Goal: Browse casually: Explore the website without a specific task or goal

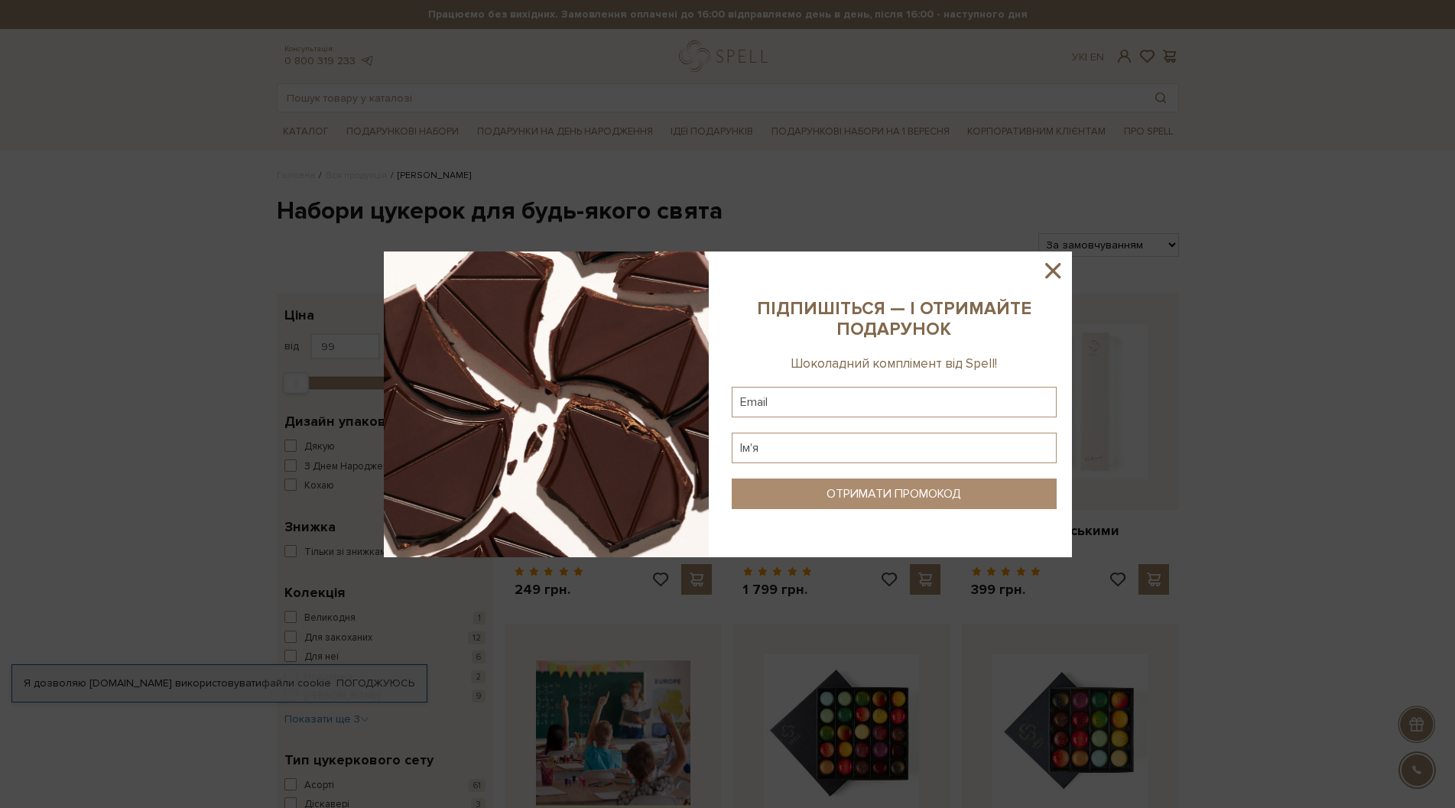
click at [1049, 270] on icon at bounding box center [1053, 271] width 26 height 26
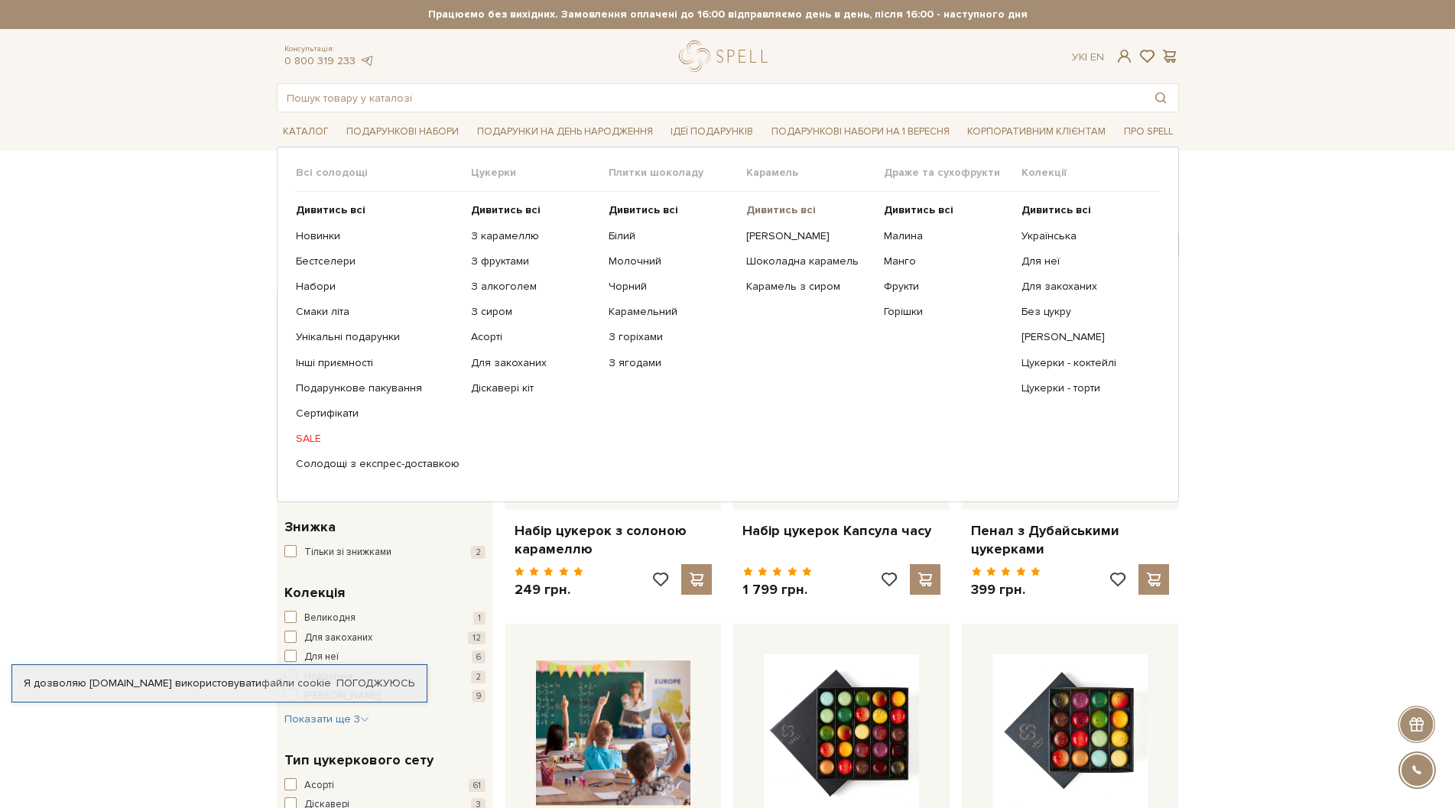
click at [772, 211] on b "Дивитись всі" at bounding box center [781, 209] width 70 height 13
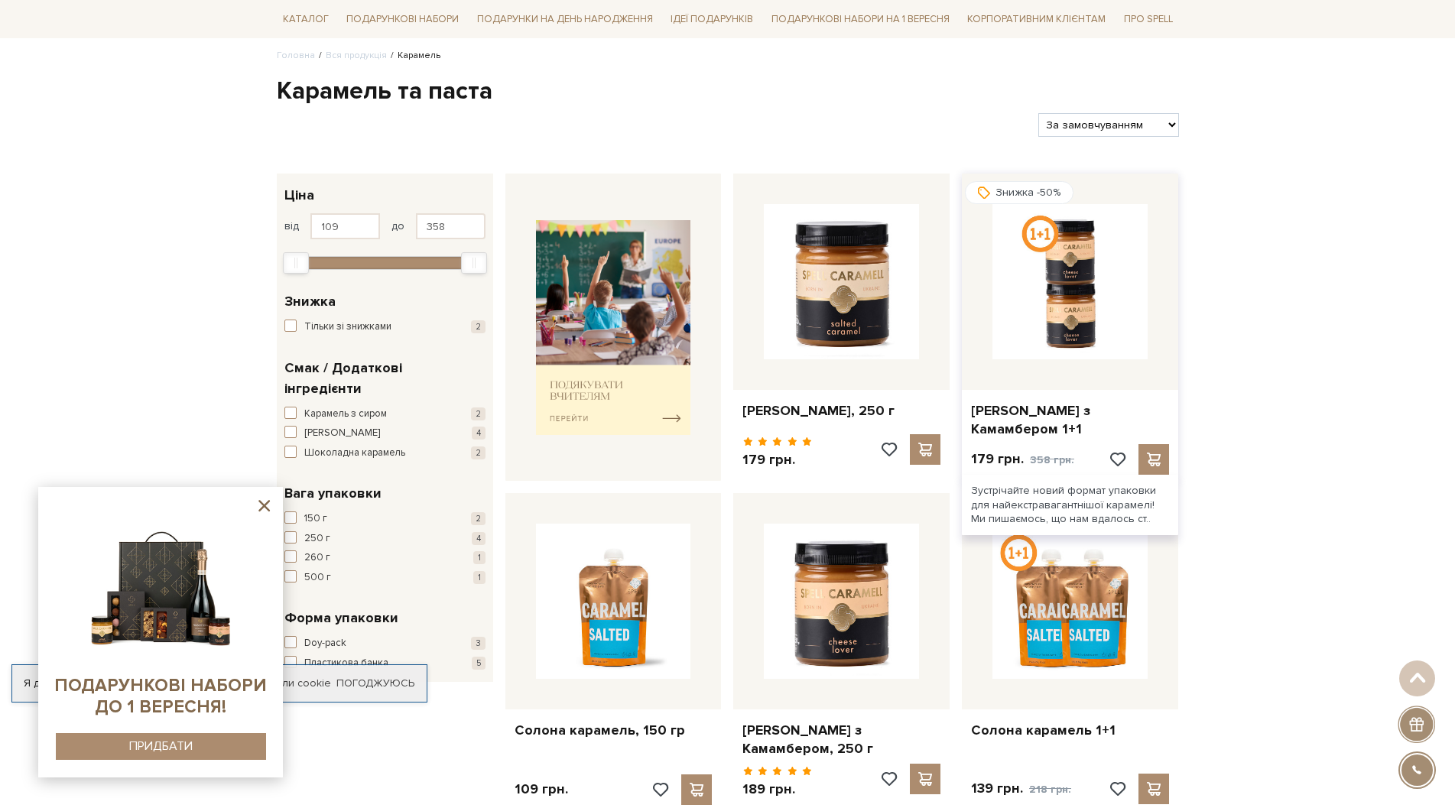
scroll to position [76, 0]
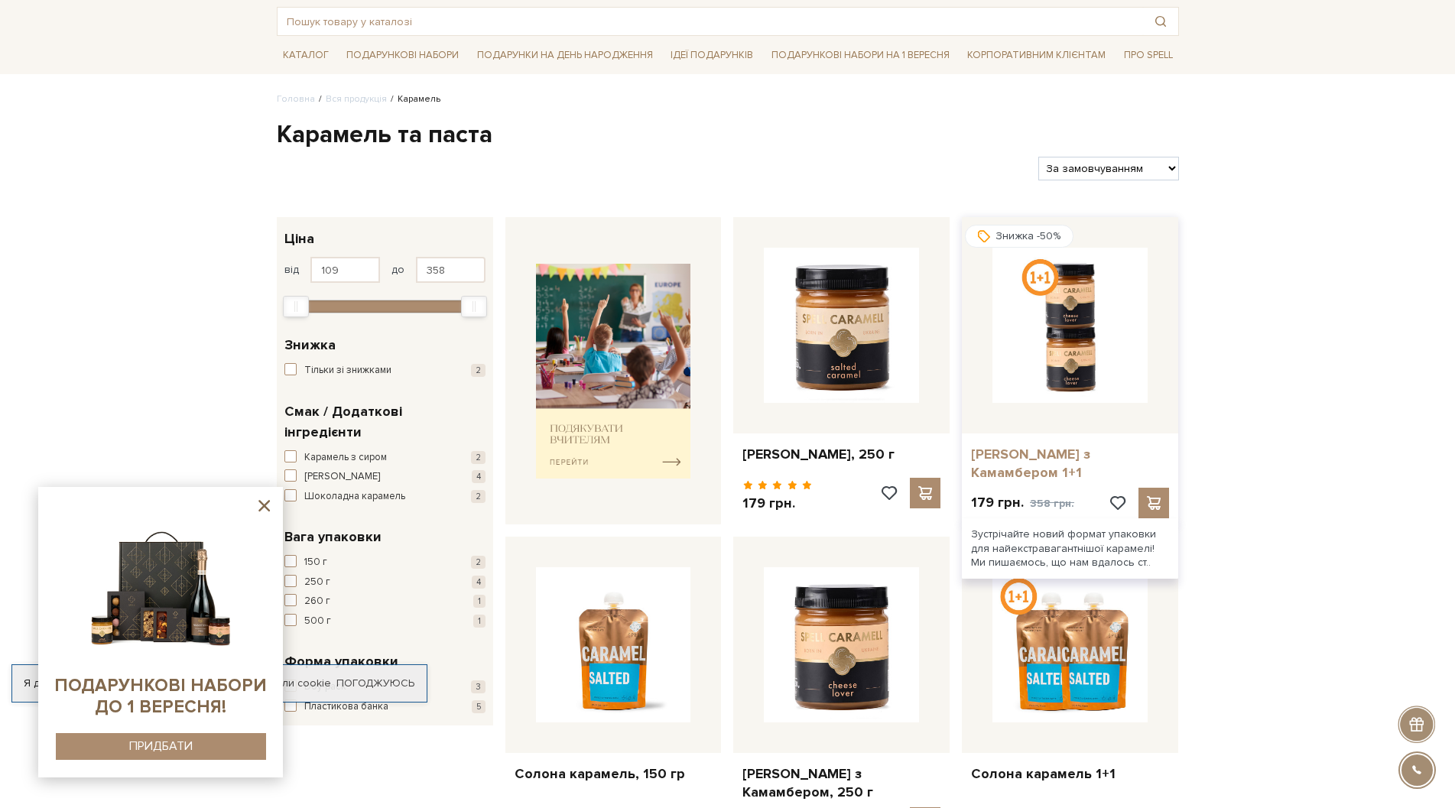
click at [1064, 455] on link "[PERSON_NAME] з Камамбером 1+1" at bounding box center [1070, 464] width 198 height 36
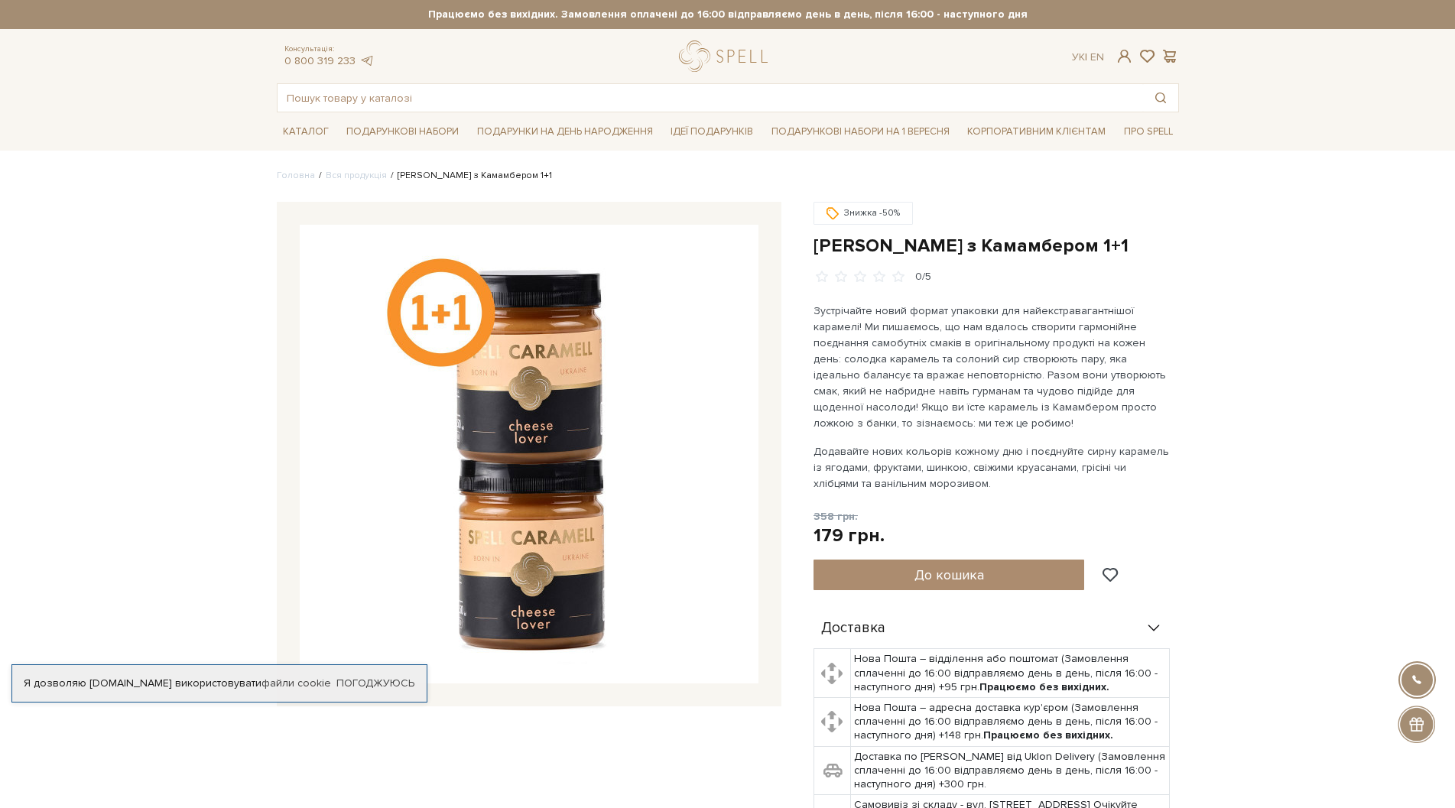
click at [524, 599] on img at bounding box center [529, 454] width 459 height 459
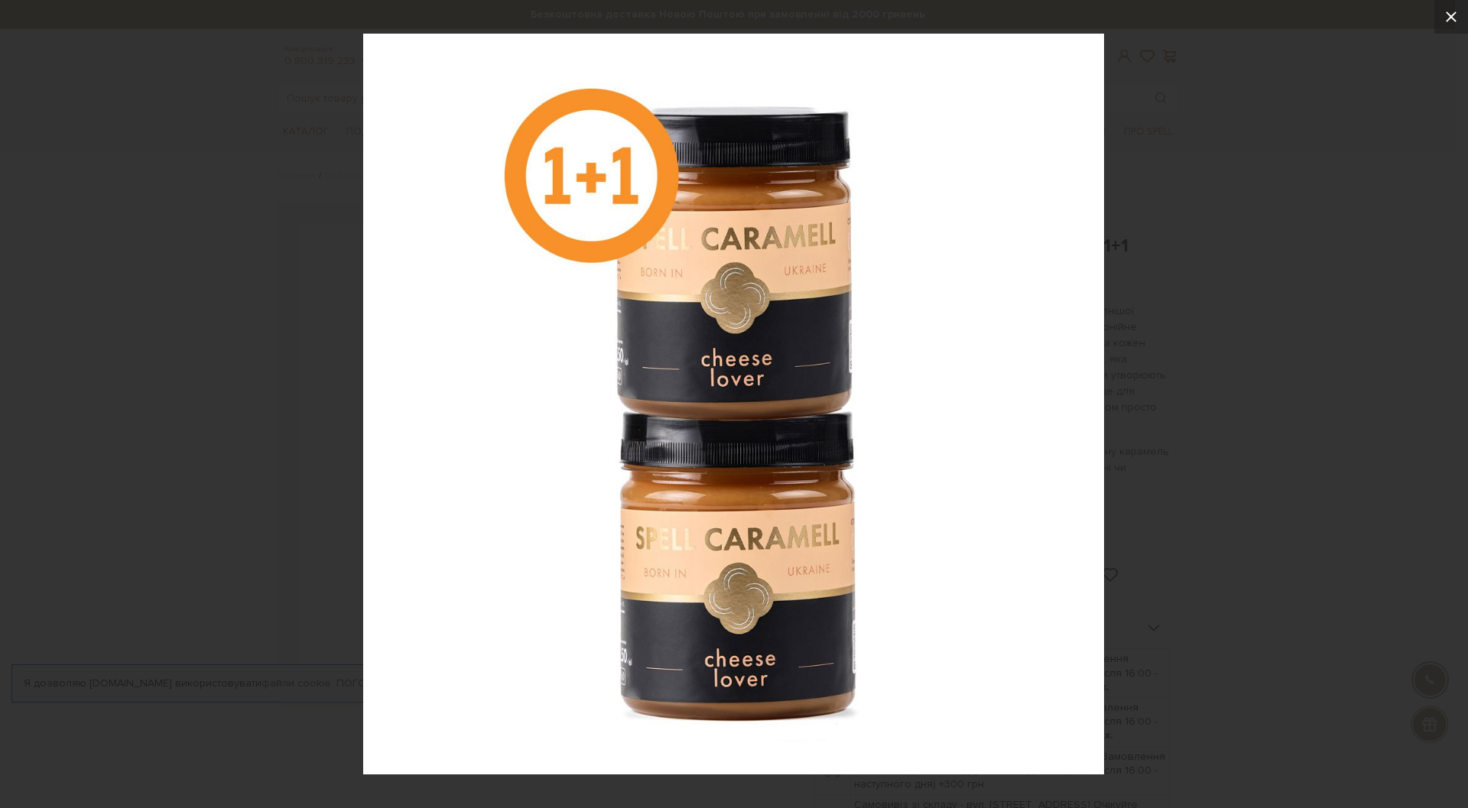
click at [1449, 15] on icon at bounding box center [1451, 16] width 11 height 11
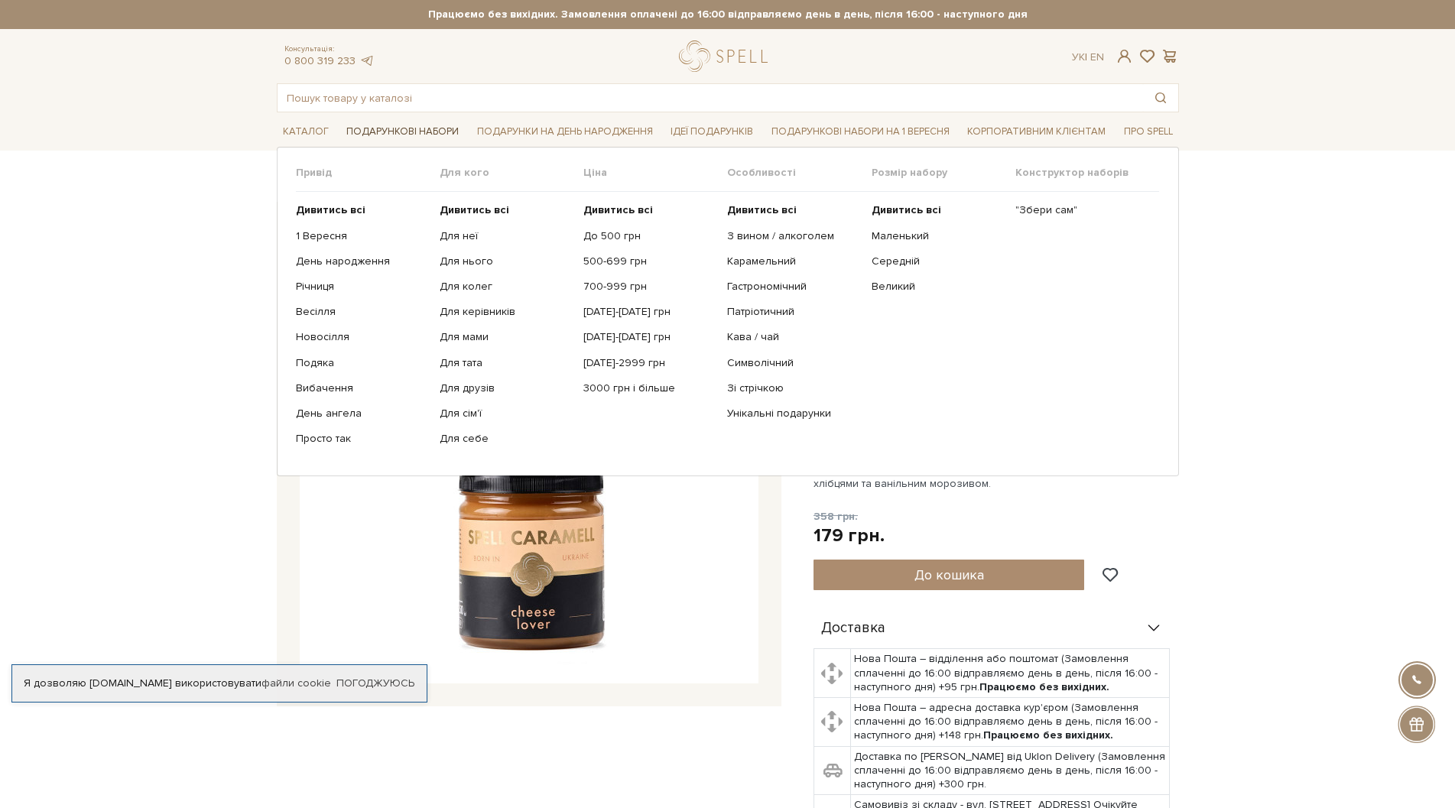
click at [361, 133] on link "Подарункові набори" at bounding box center [402, 132] width 125 height 24
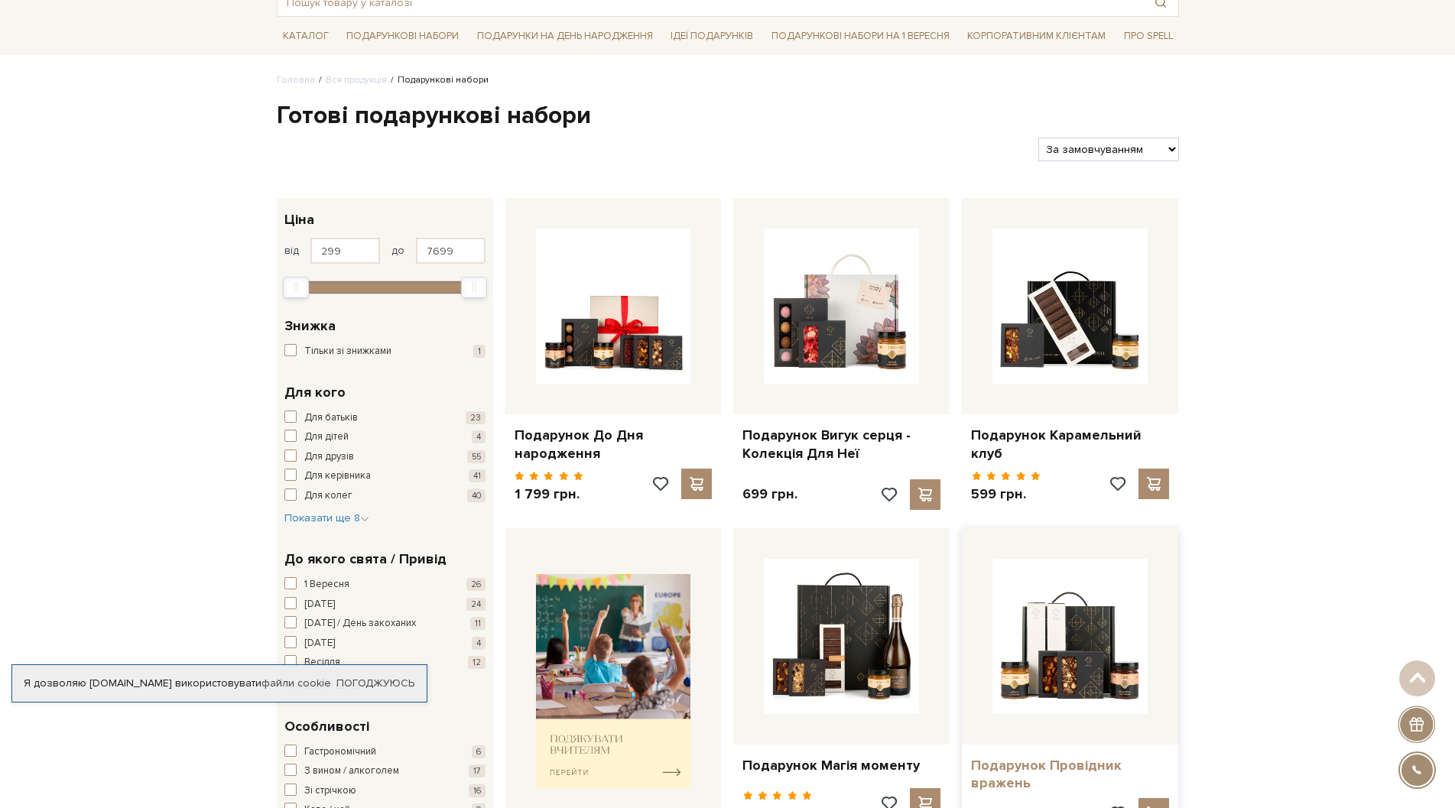
scroll to position [76, 0]
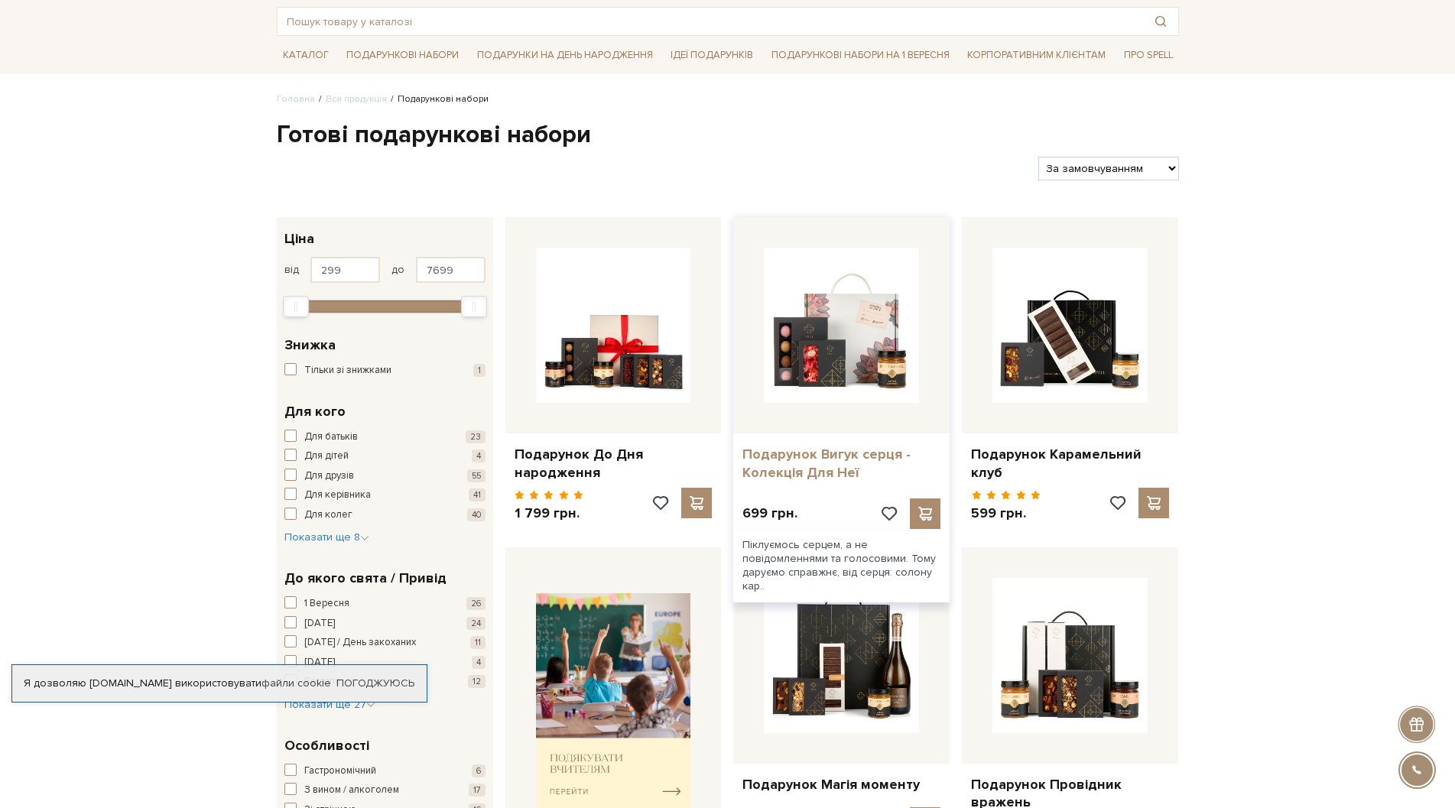
click at [797, 471] on link "Подарунок Вигук серця - Колекція Для Неї" at bounding box center [841, 464] width 198 height 36
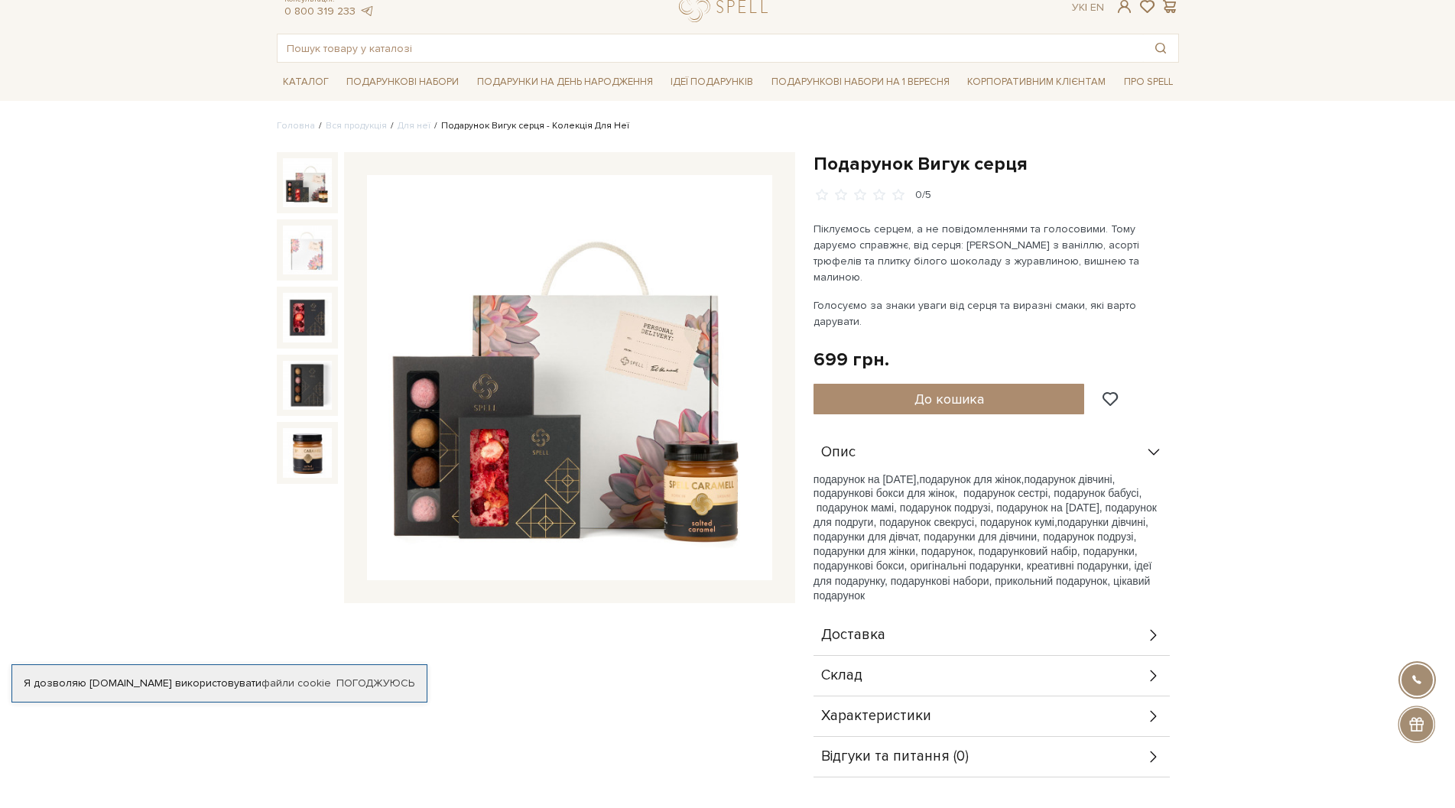
scroll to position [76, 0]
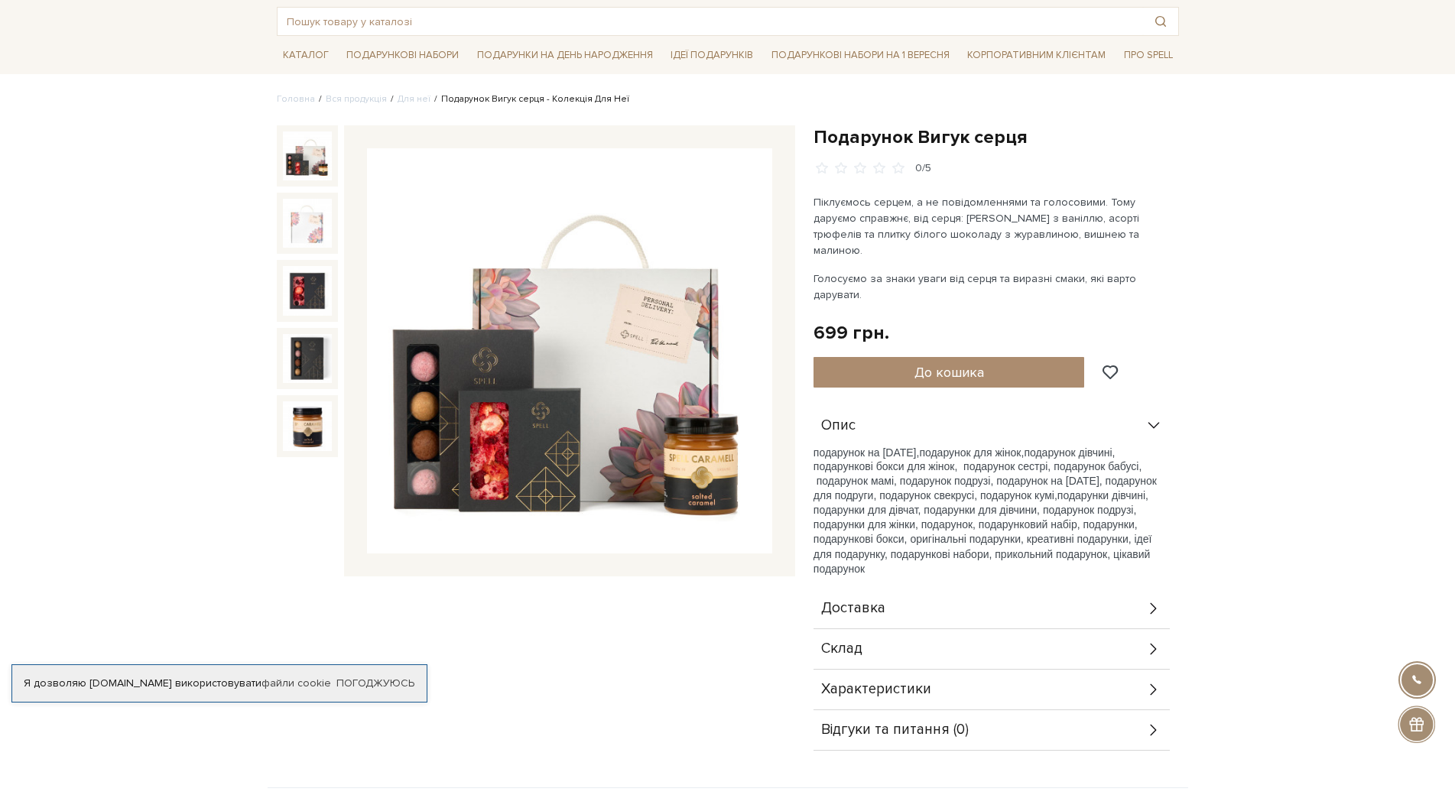
click at [874, 635] on div "Склад" at bounding box center [991, 649] width 356 height 40
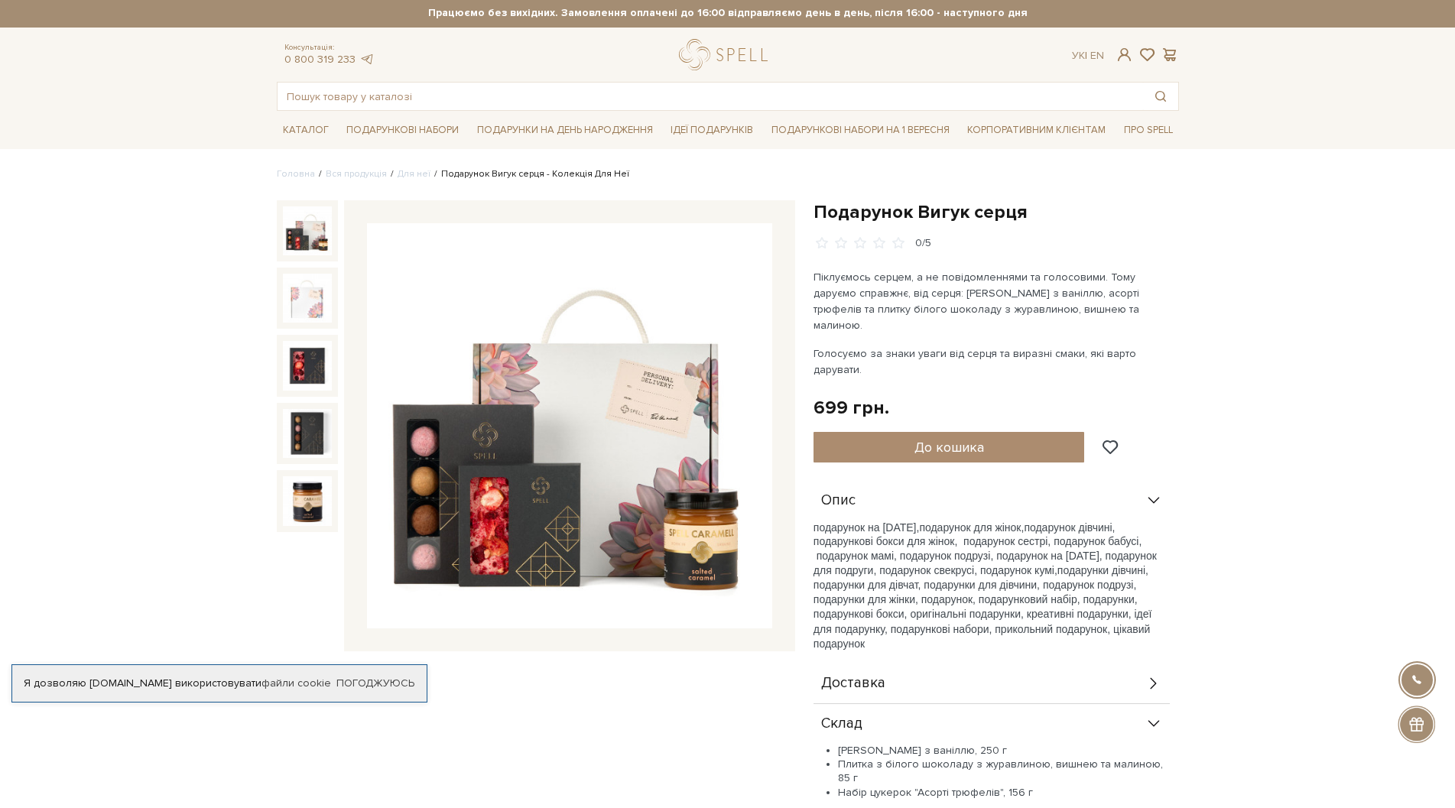
scroll to position [0, 0]
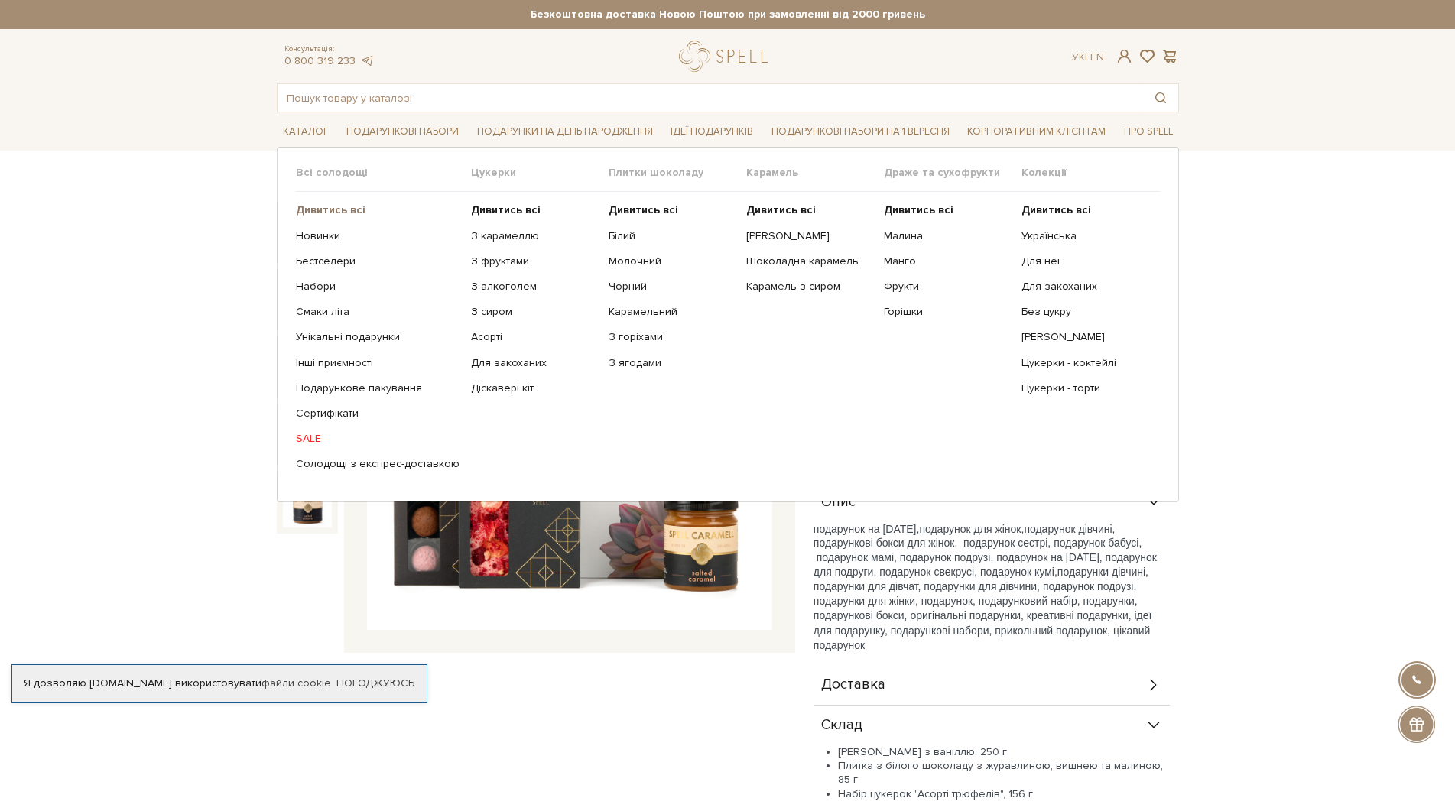
click at [324, 209] on b "Дивитись всі" at bounding box center [331, 209] width 70 height 13
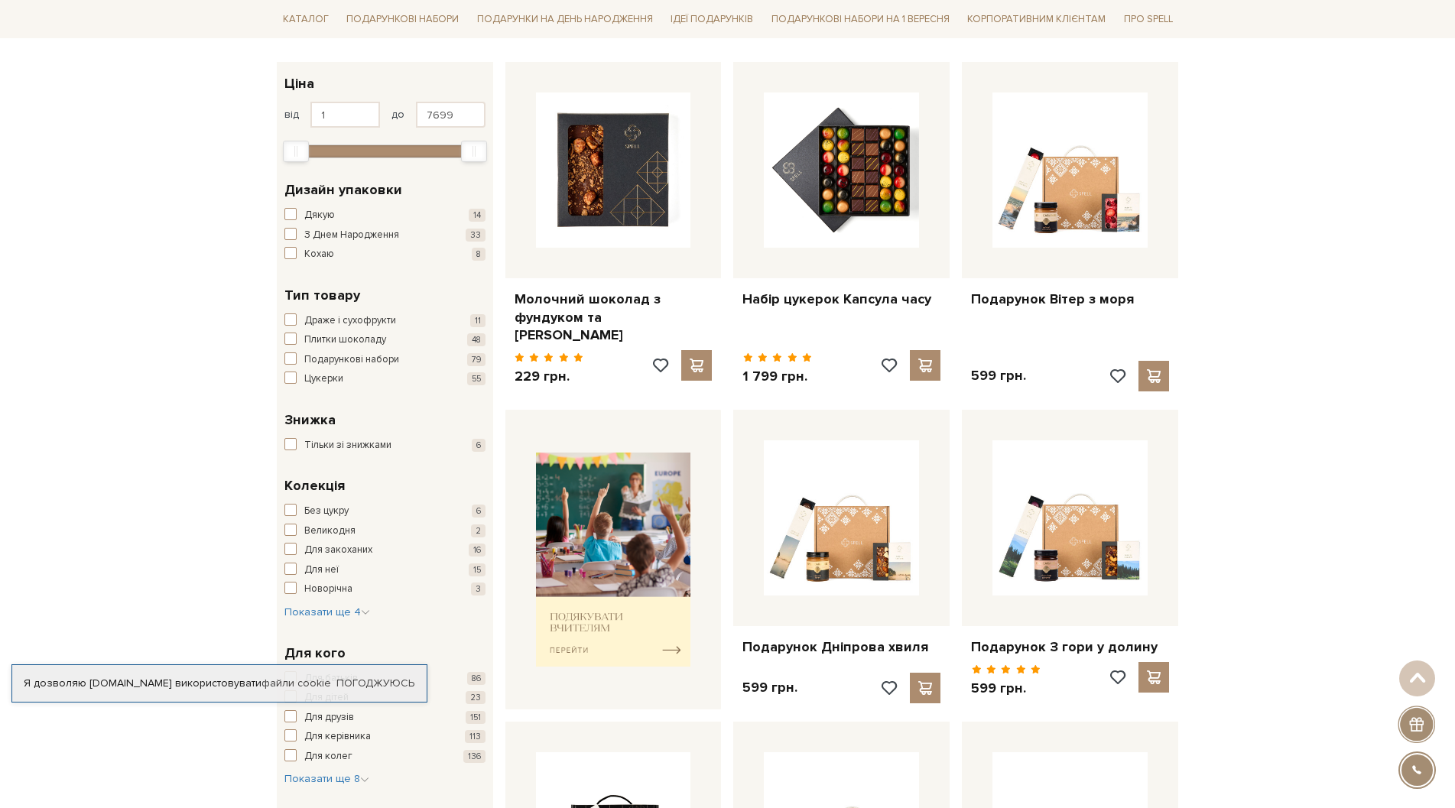
scroll to position [229, 0]
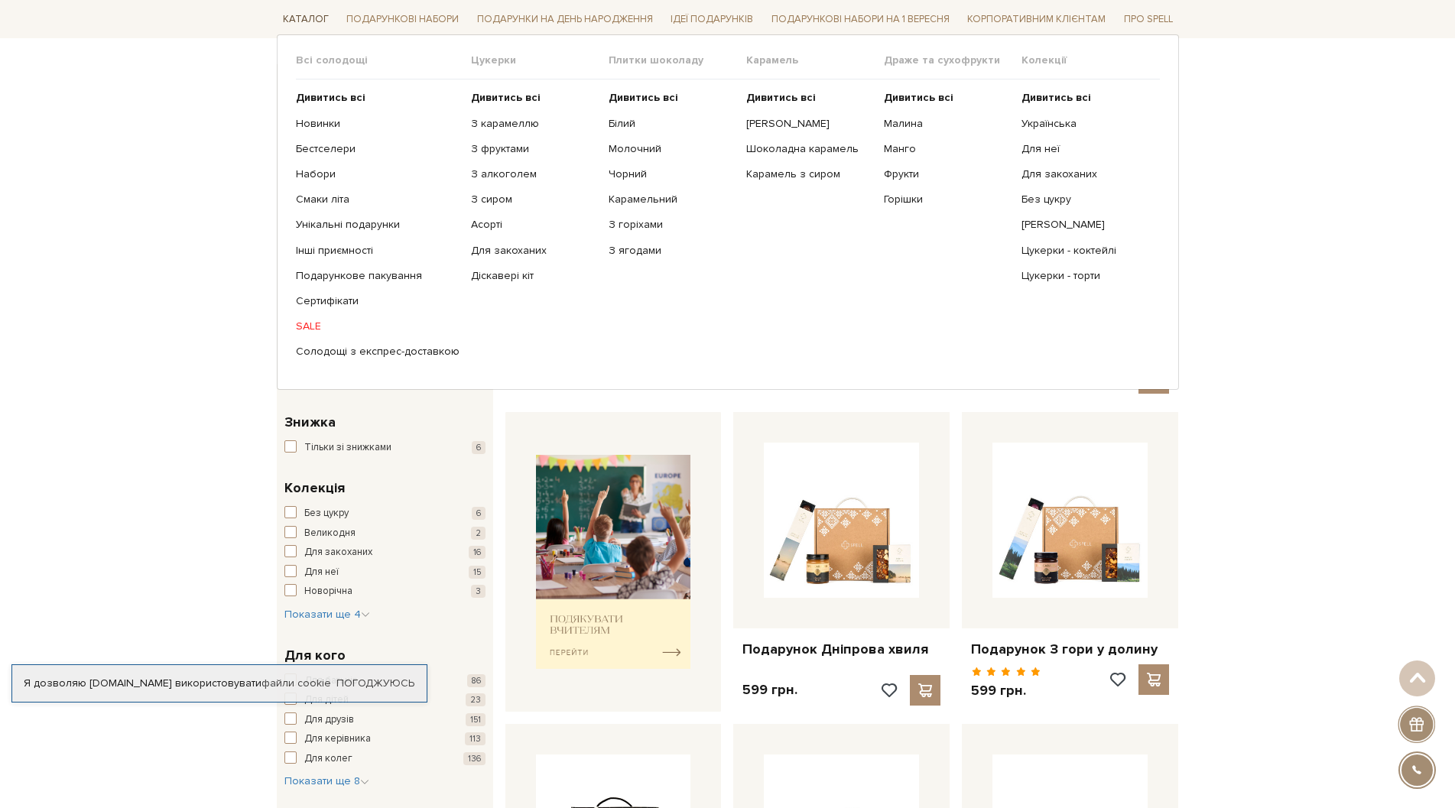
click at [311, 17] on link "Каталог" at bounding box center [306, 20] width 58 height 24
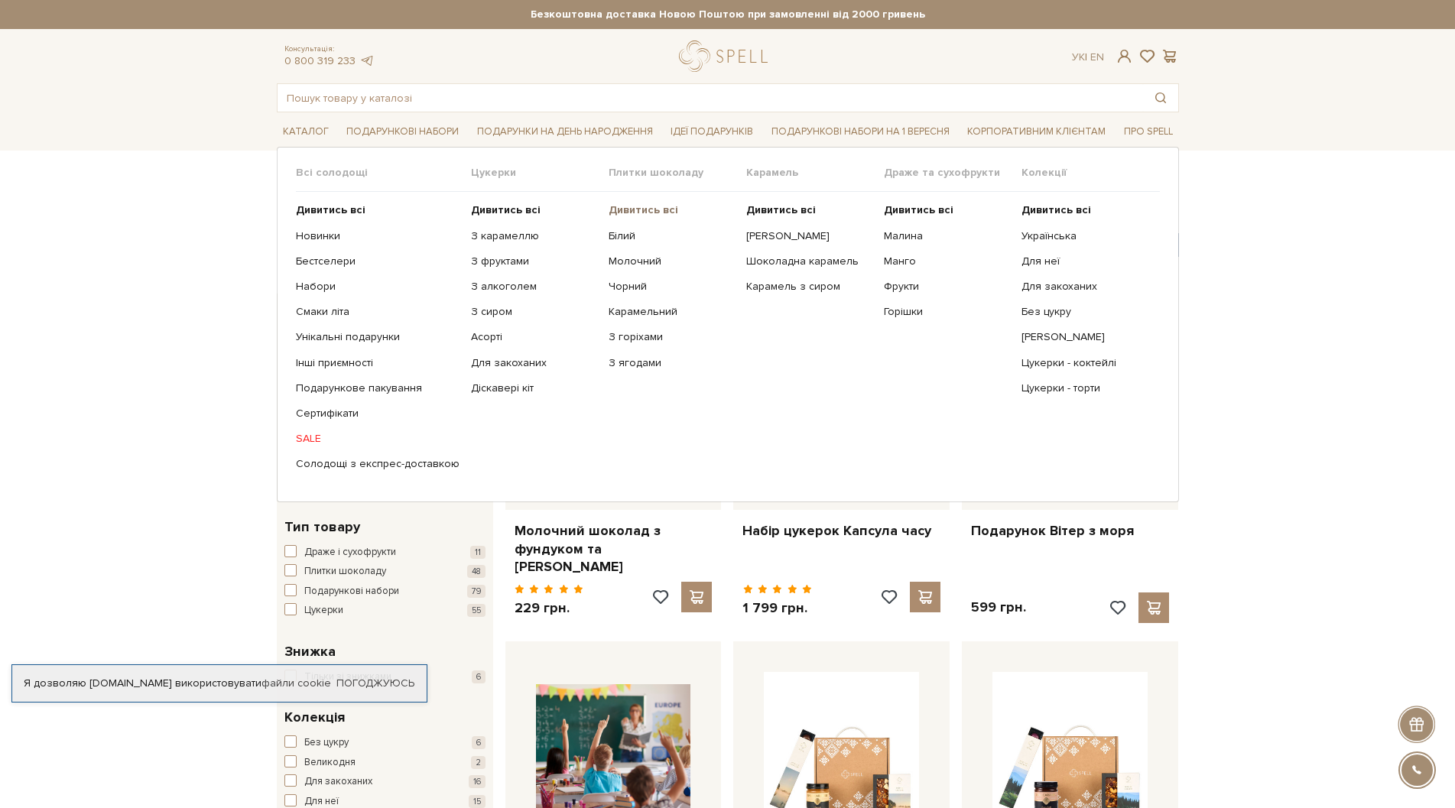
click at [622, 210] on b "Дивитись всі" at bounding box center [644, 209] width 70 height 13
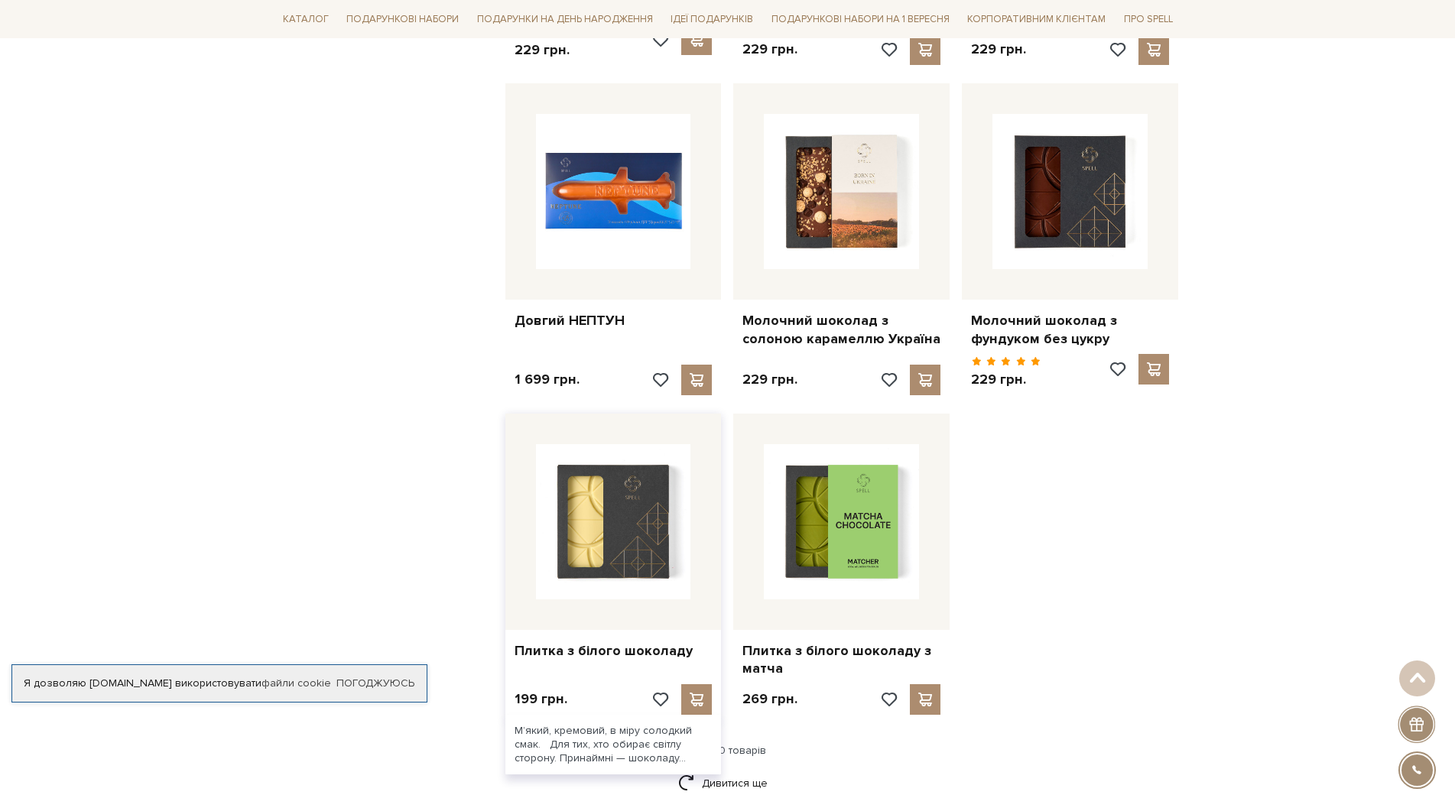
scroll to position [1911, 0]
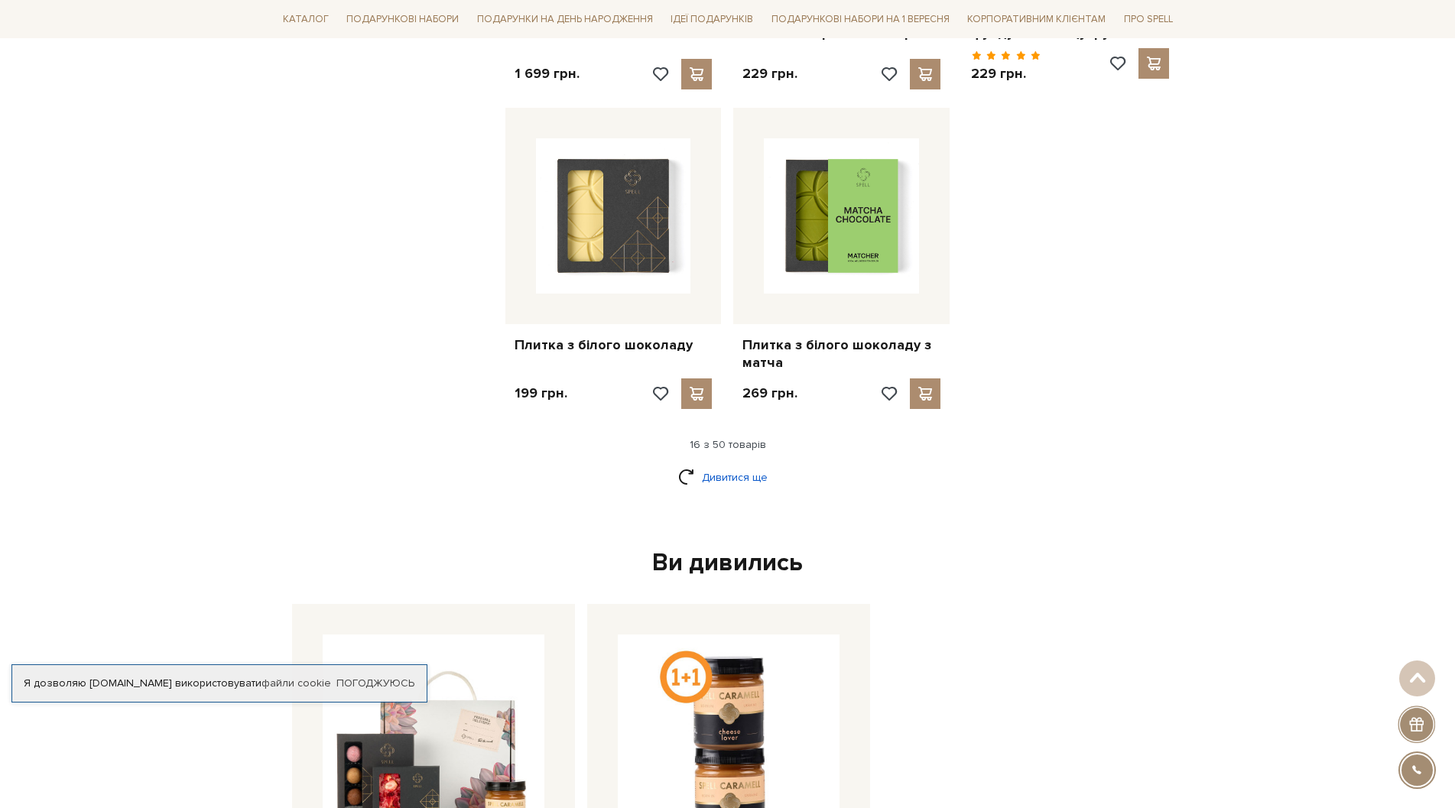
click at [732, 464] on link "Дивитися ще" at bounding box center [727, 477] width 99 height 27
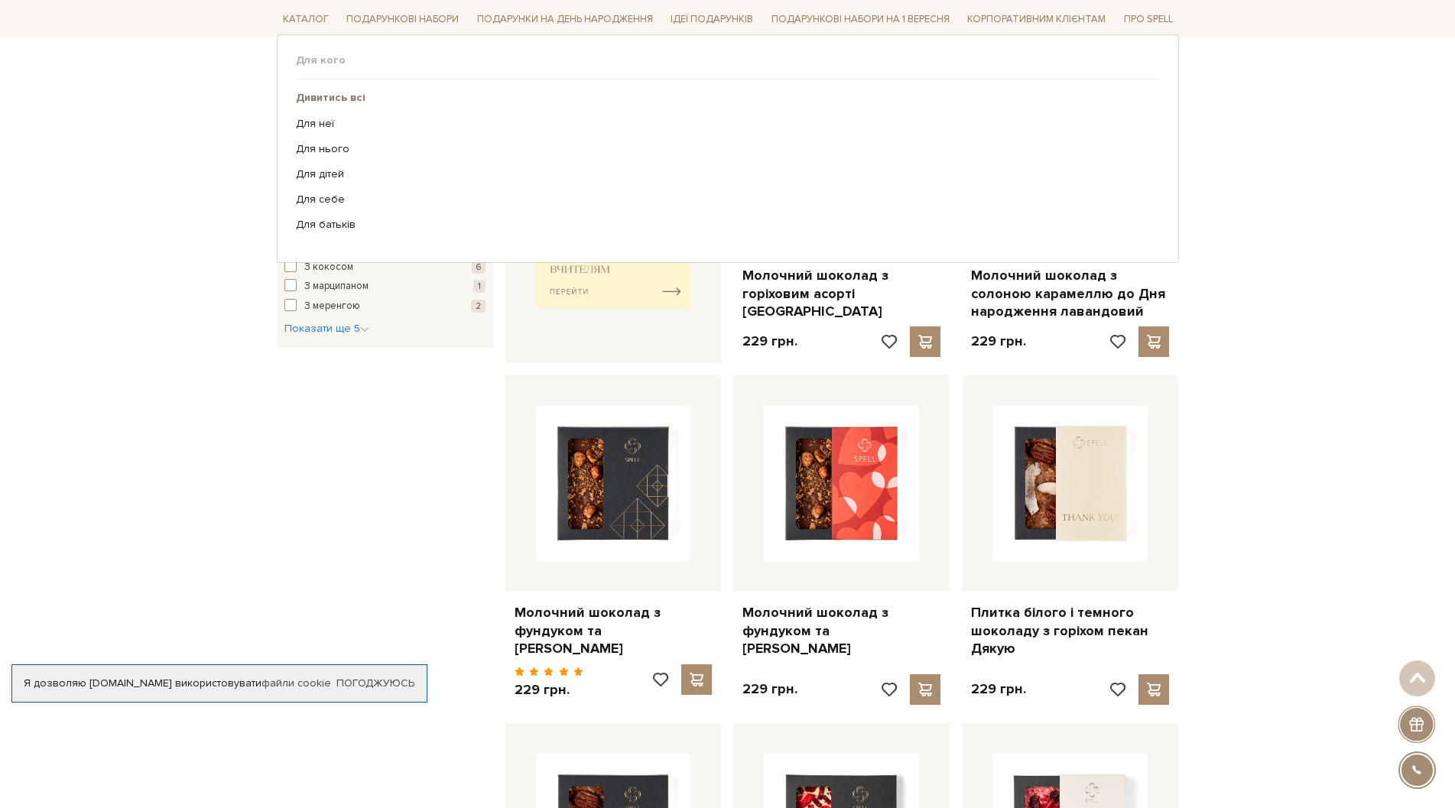
scroll to position [612, 0]
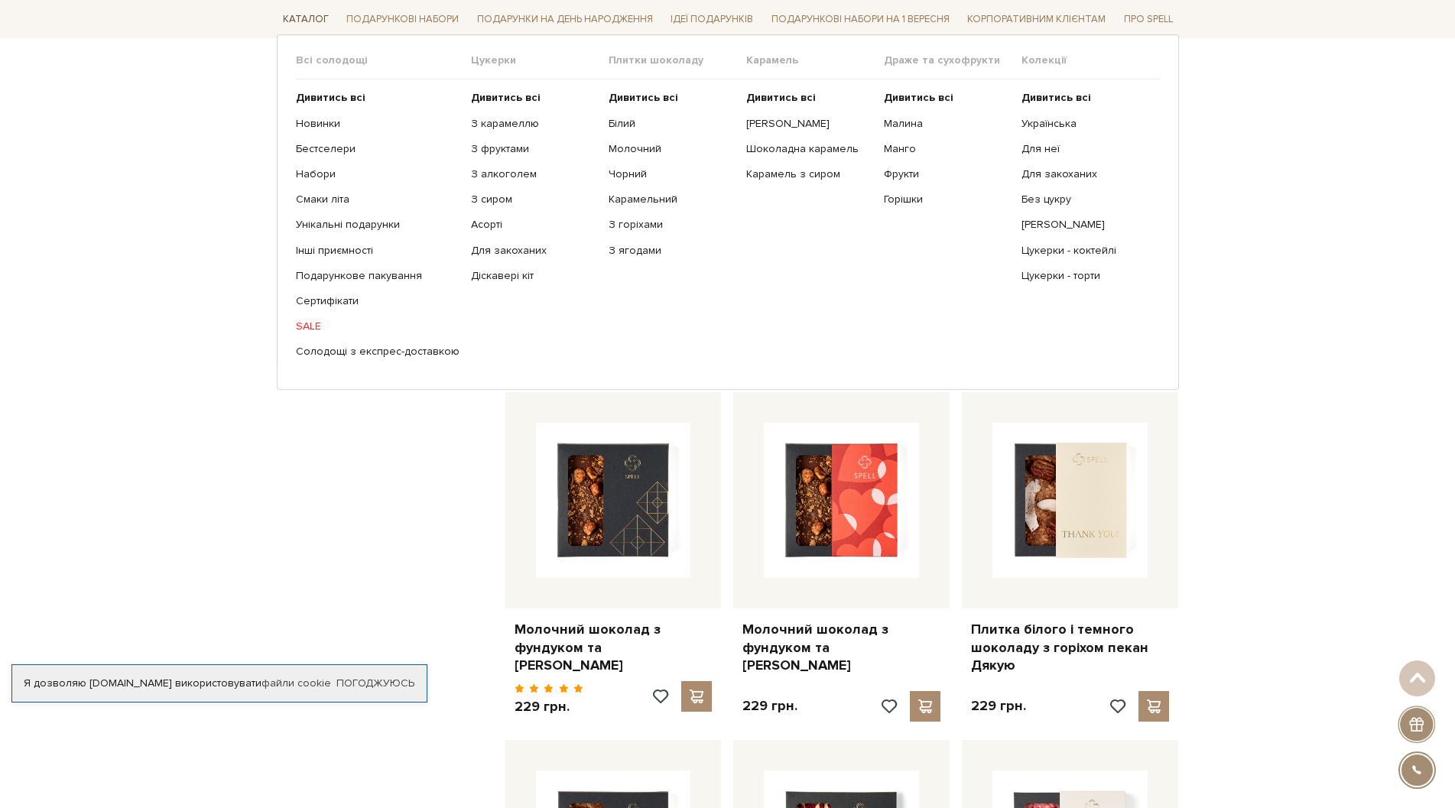
click at [306, 19] on link "Каталог" at bounding box center [306, 20] width 58 height 24
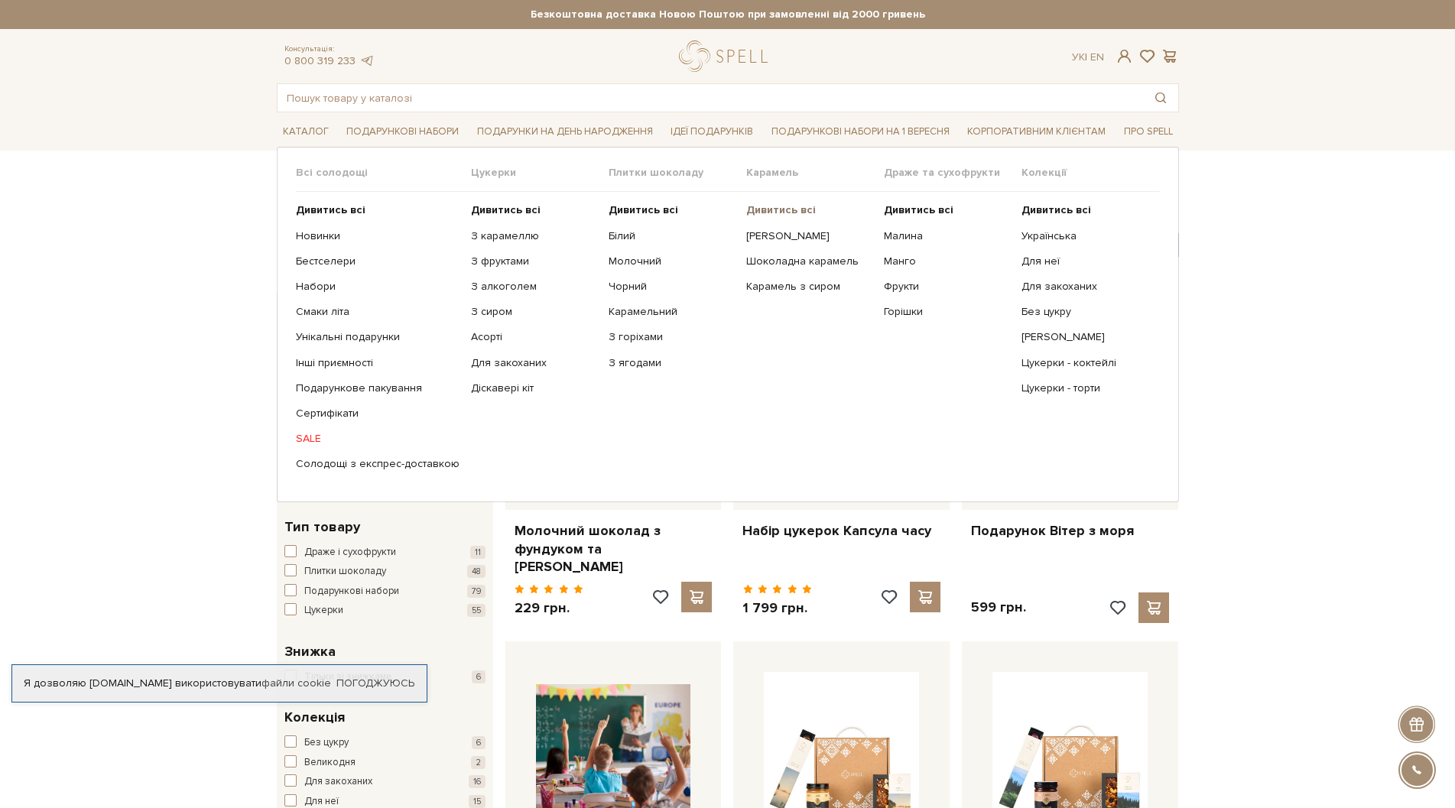
click at [772, 209] on b "Дивитись всі" at bounding box center [781, 209] width 70 height 13
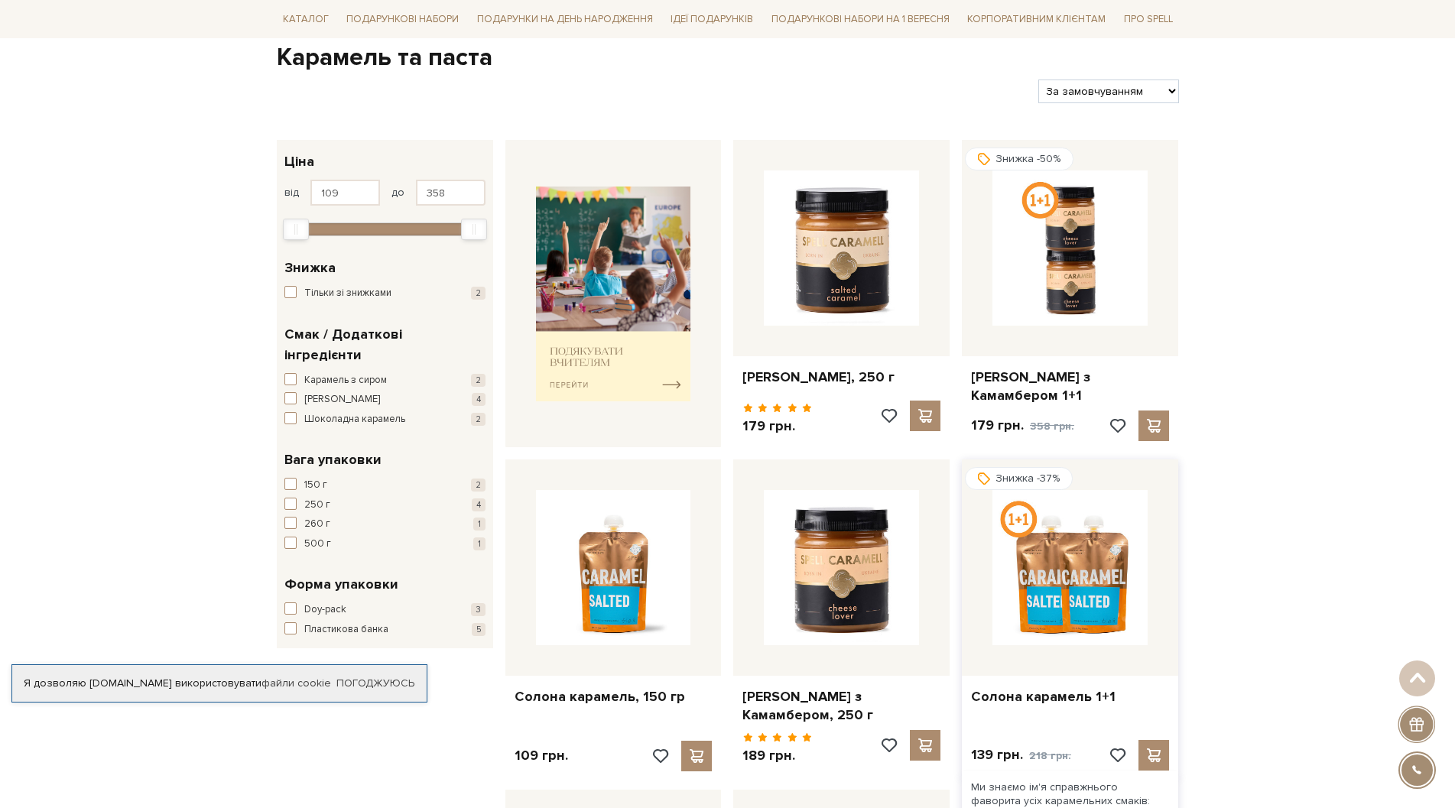
scroll to position [153, 0]
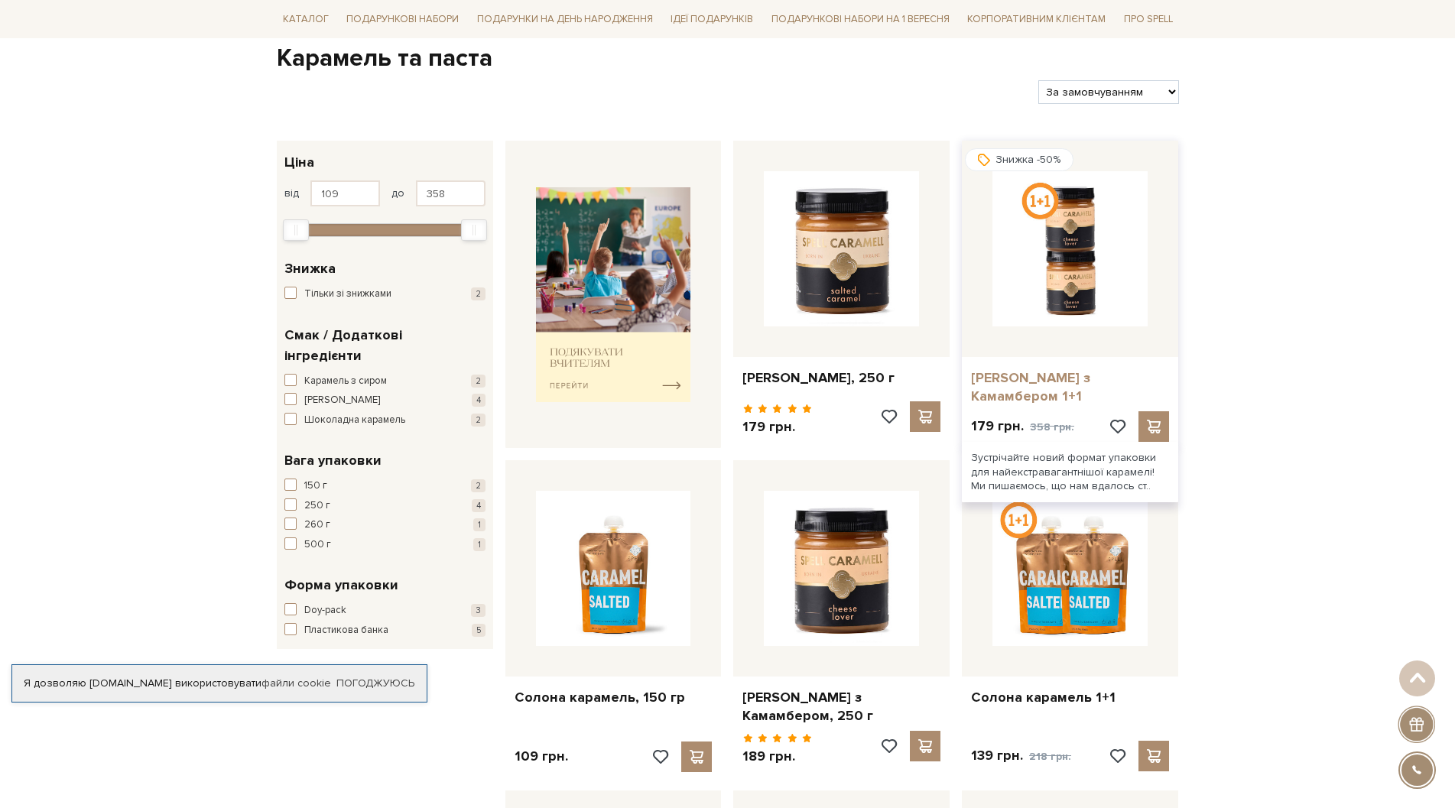
click at [1039, 378] on link "[PERSON_NAME] з Камамбером 1+1" at bounding box center [1070, 387] width 198 height 36
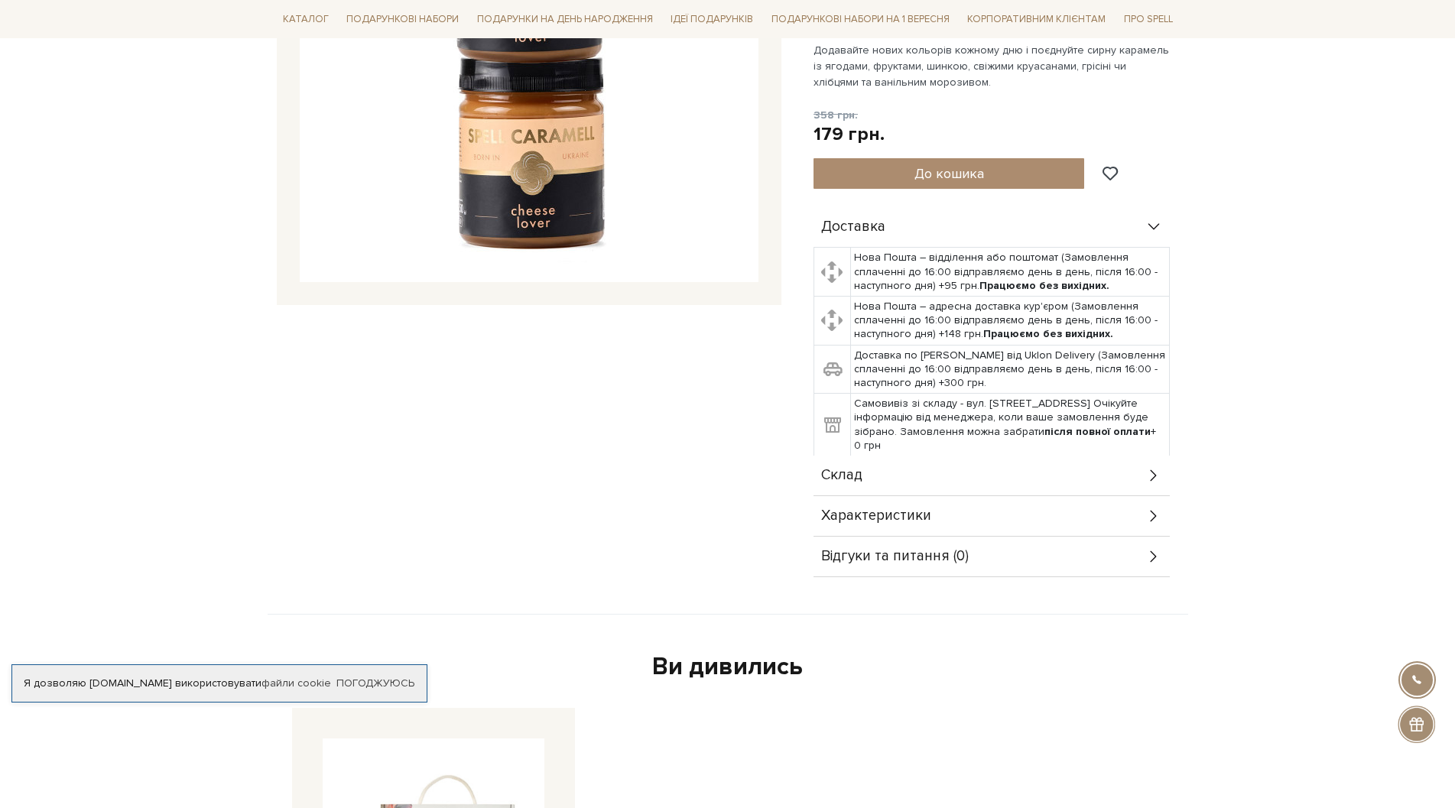
scroll to position [535, 0]
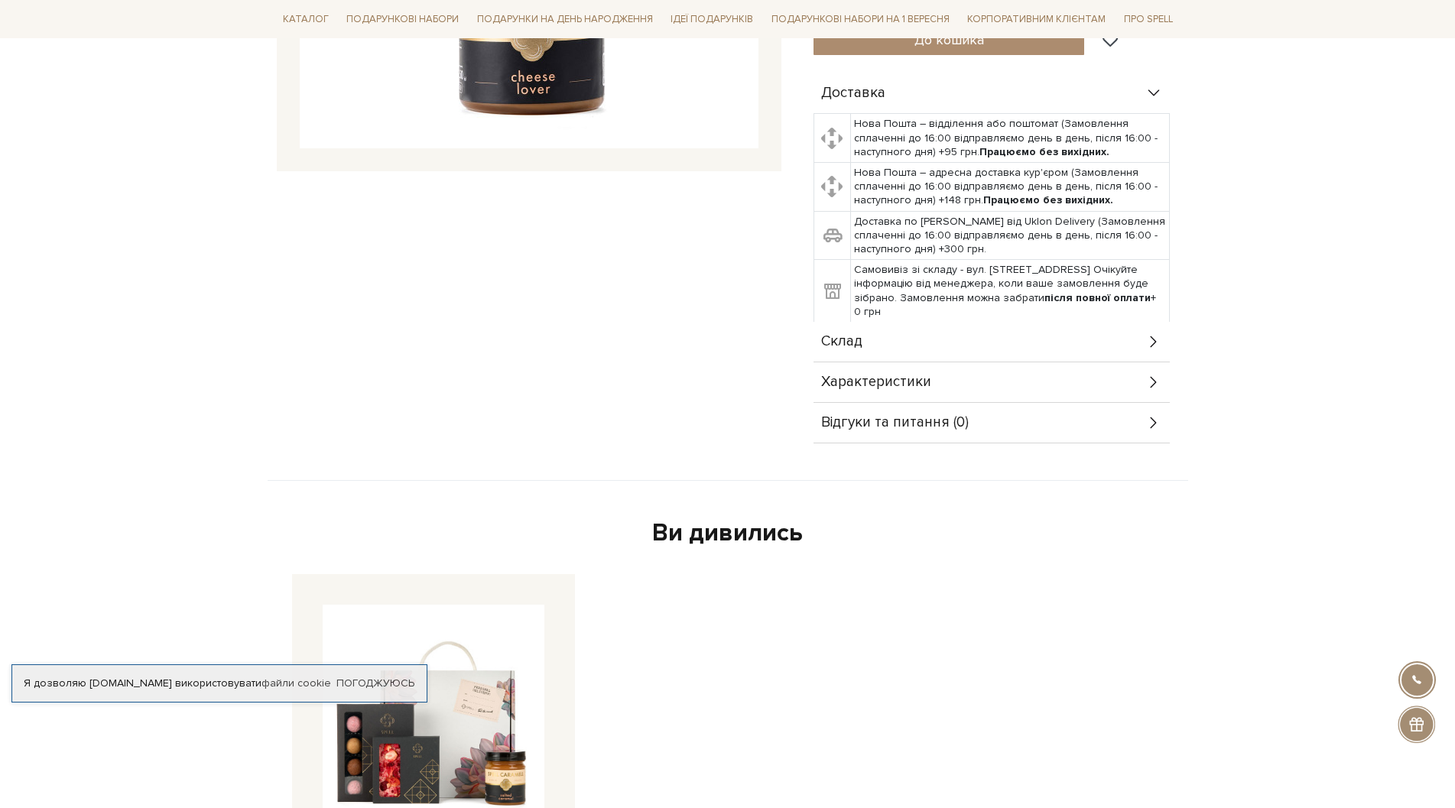
click at [963, 385] on div "Характеристики" at bounding box center [991, 382] width 356 height 40
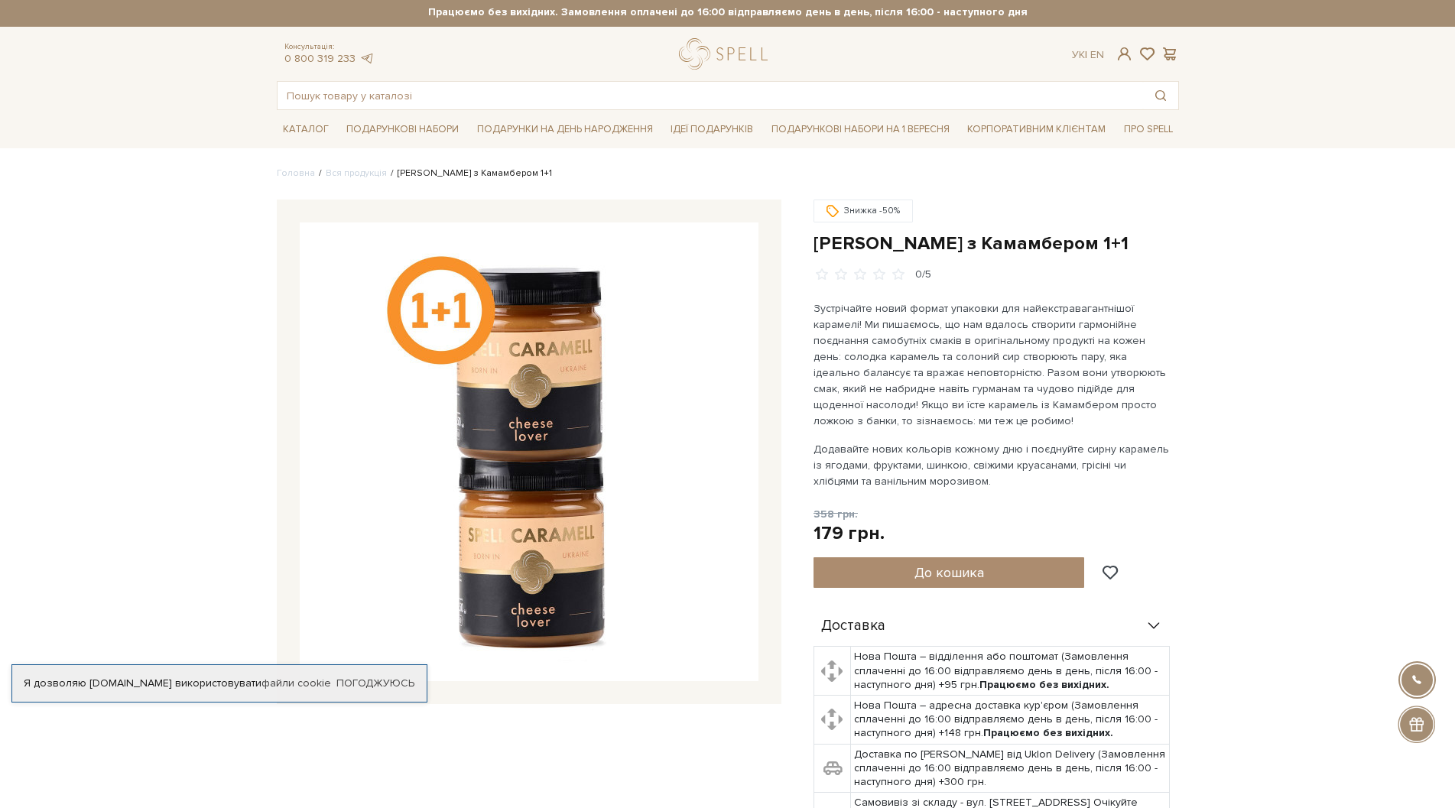
scroll to position [0, 0]
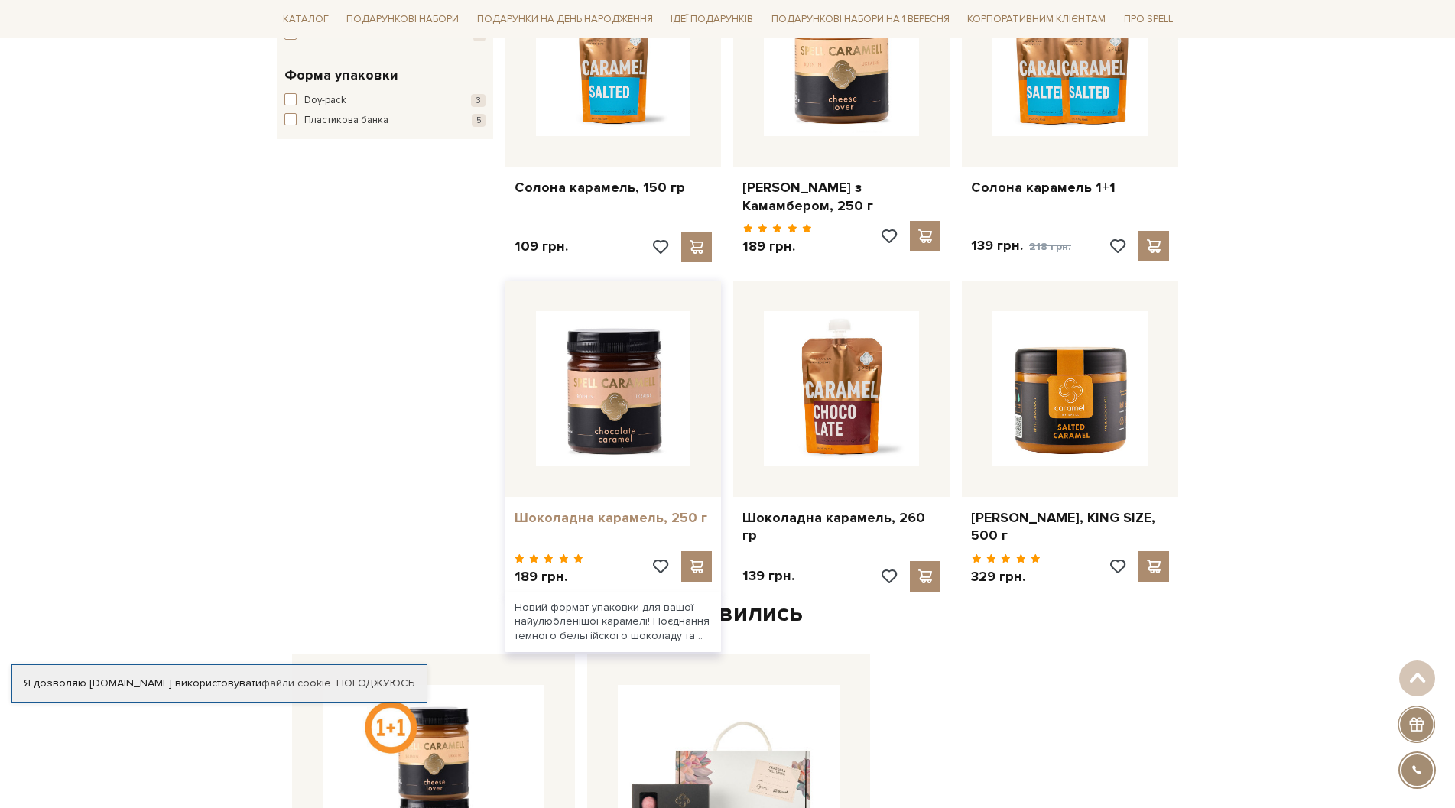
scroll to position [764, 0]
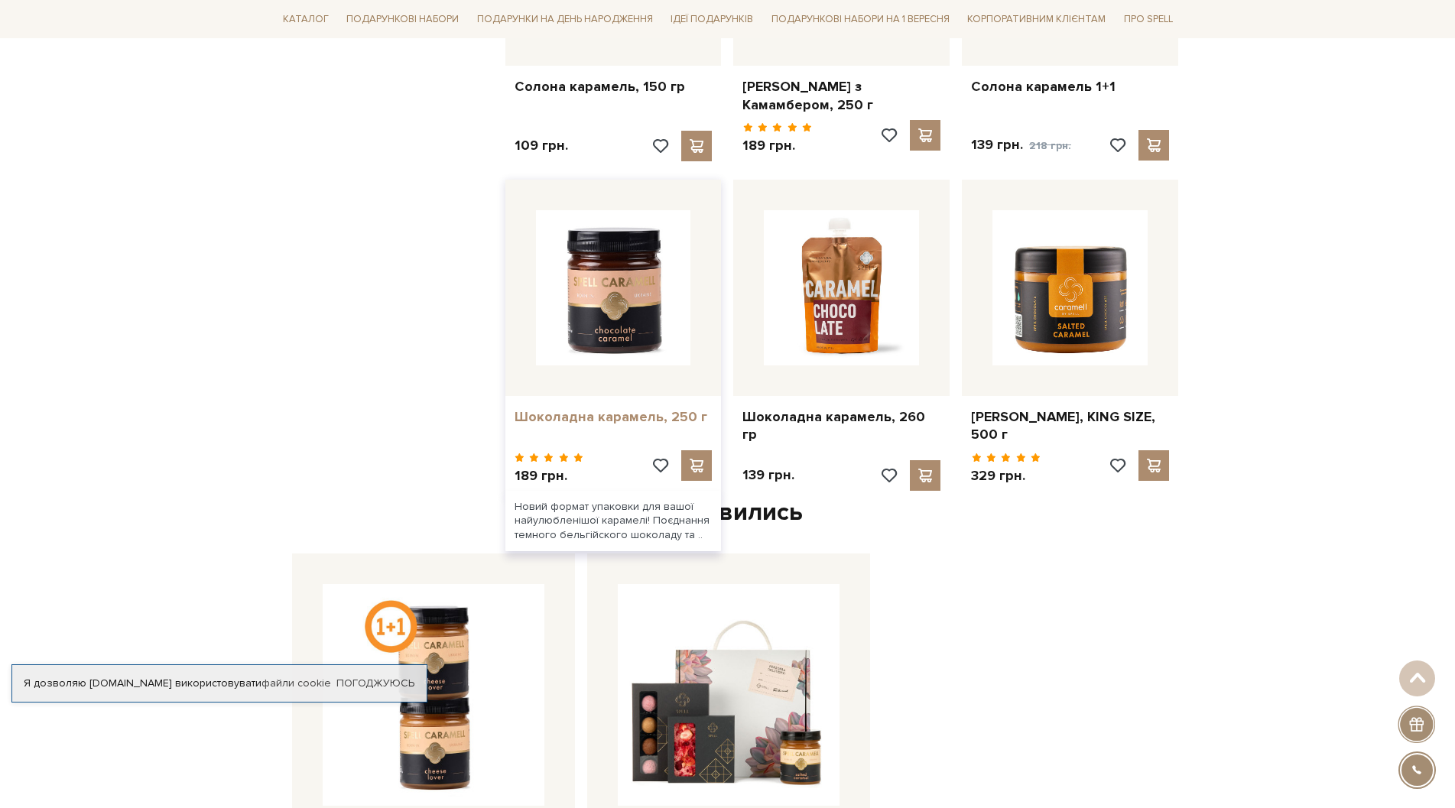
click at [615, 411] on link "Шоколадна карамель, 250 г" at bounding box center [614, 417] width 198 height 18
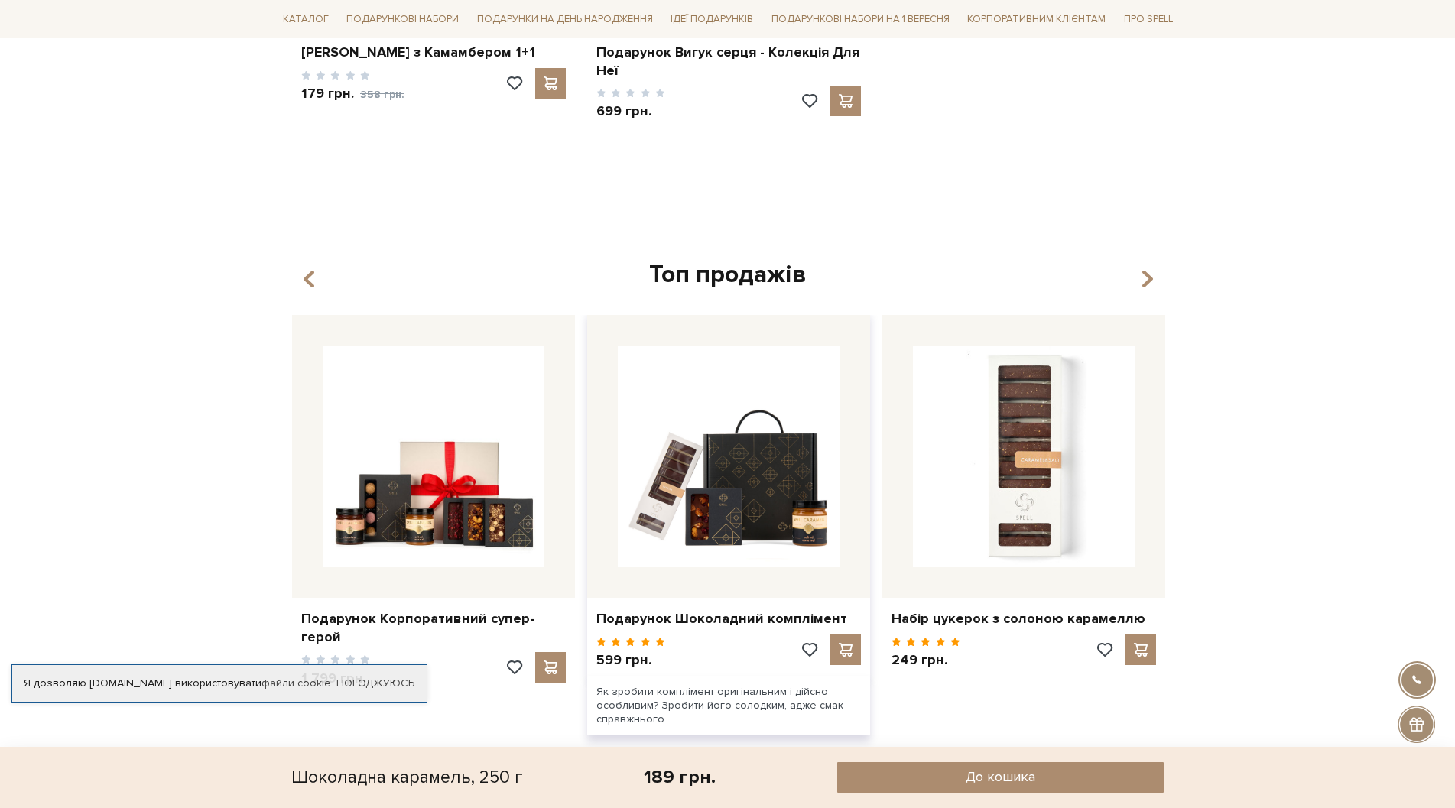
scroll to position [3211, 0]
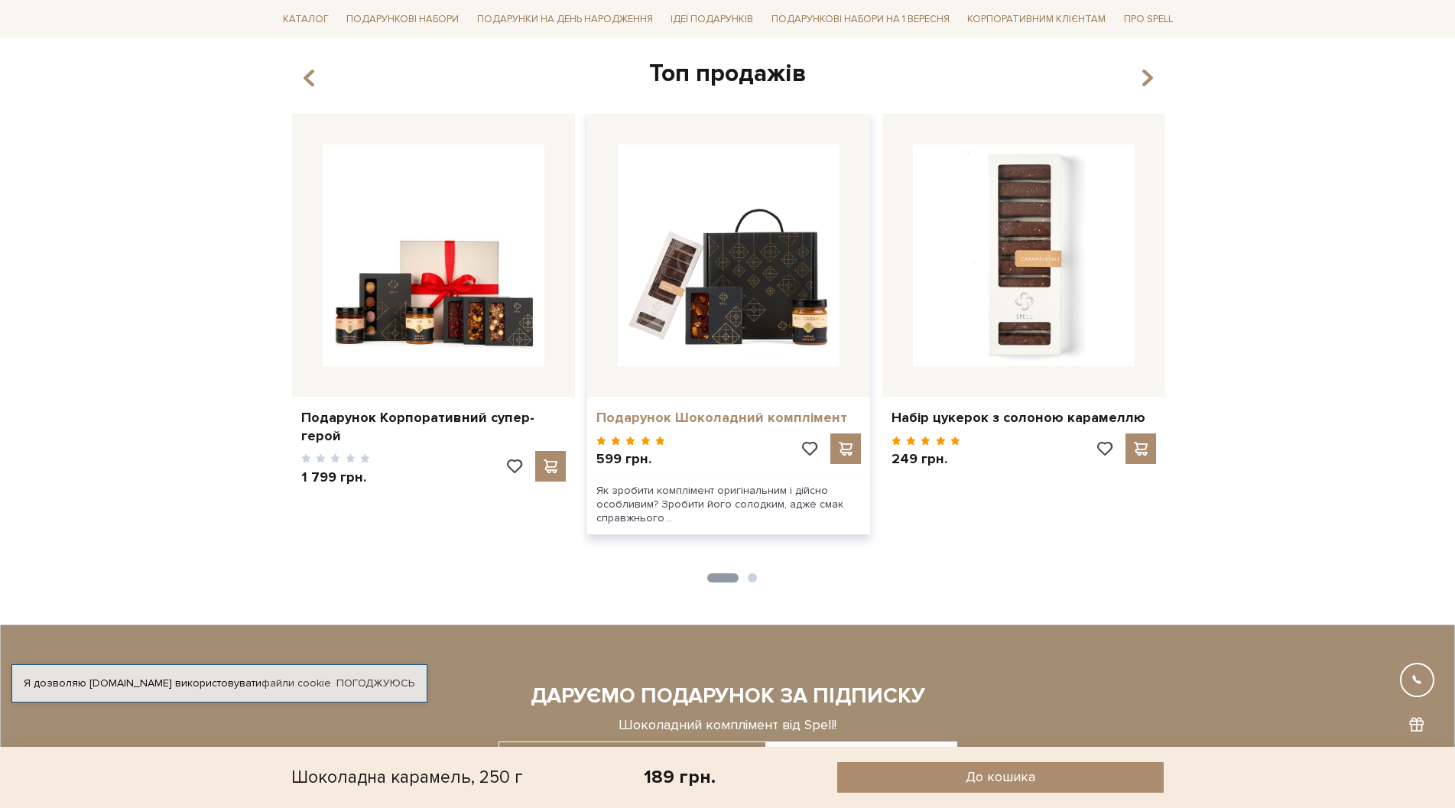
click at [791, 409] on link "Подарунок Шоколадний комплімент" at bounding box center [728, 418] width 265 height 18
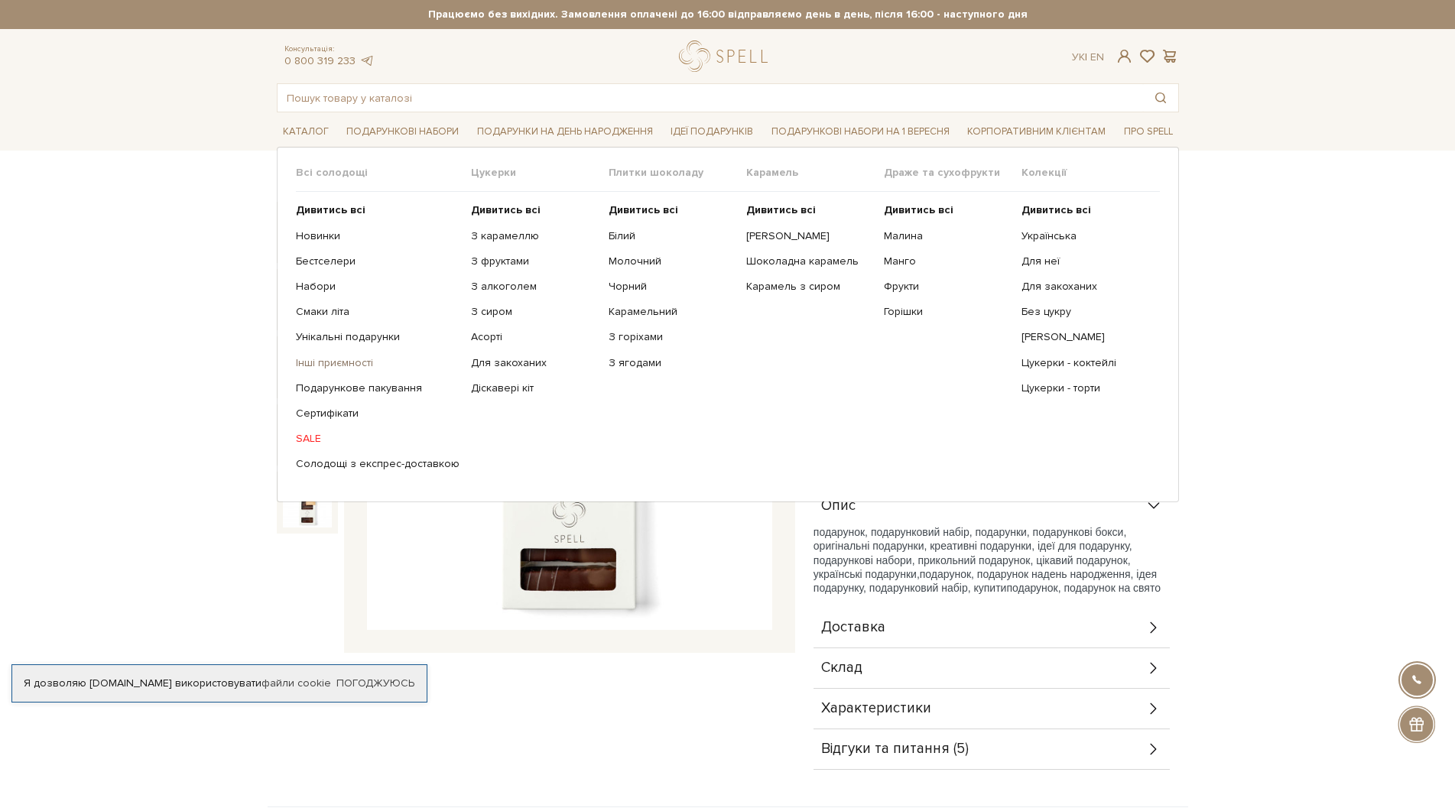
click at [331, 365] on link "Інші приємності" at bounding box center [378, 363] width 164 height 14
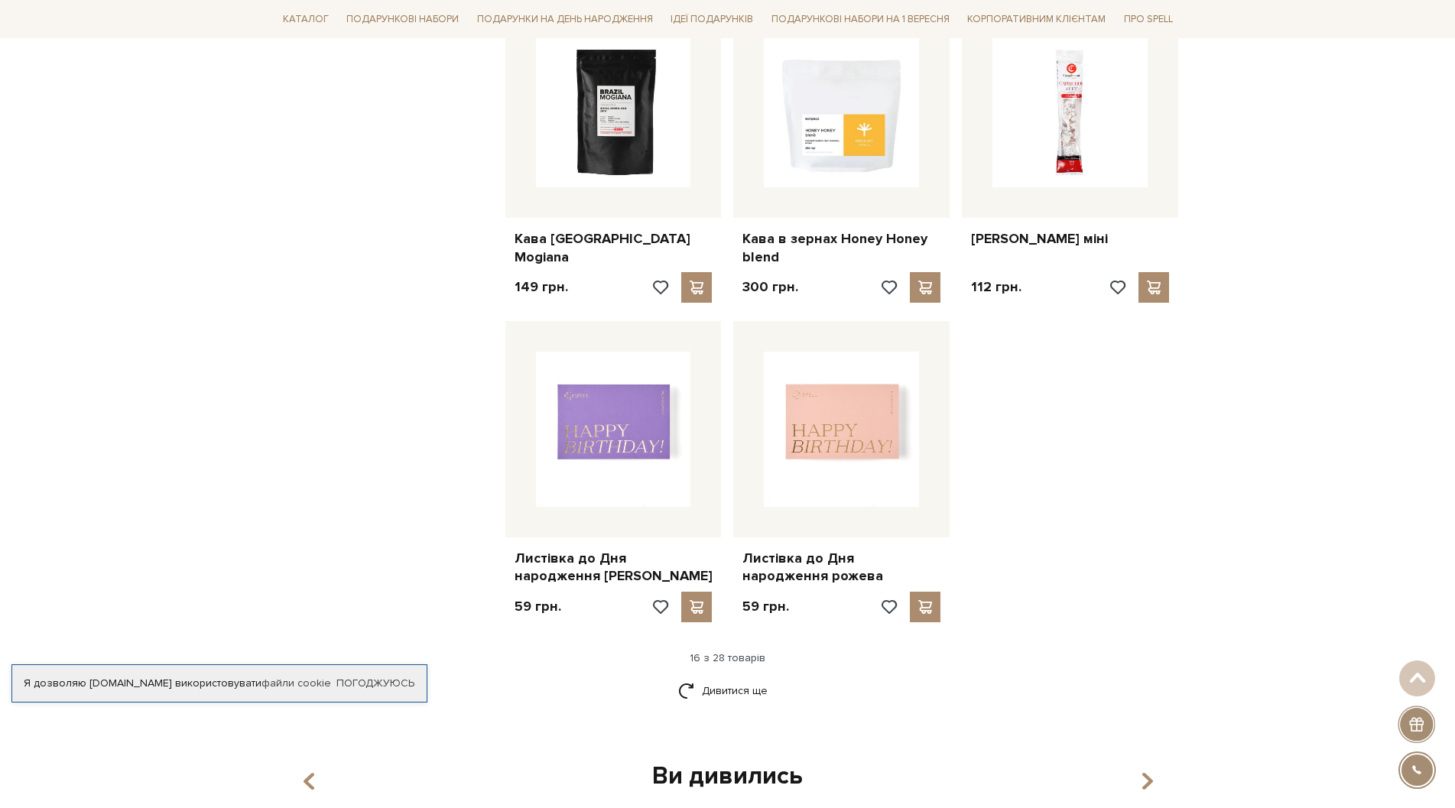
scroll to position [1300, 0]
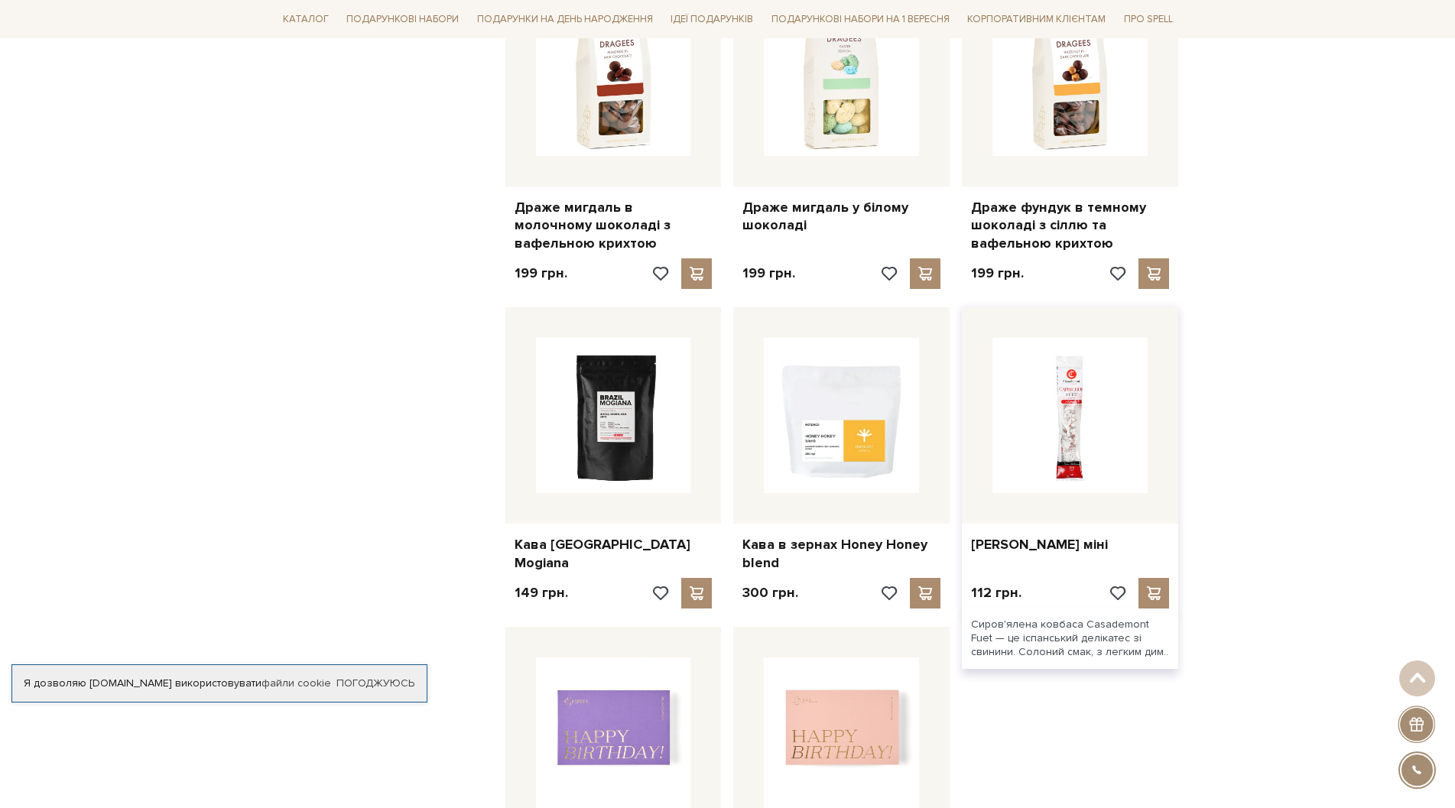
click at [1053, 425] on img at bounding box center [1069, 415] width 155 height 155
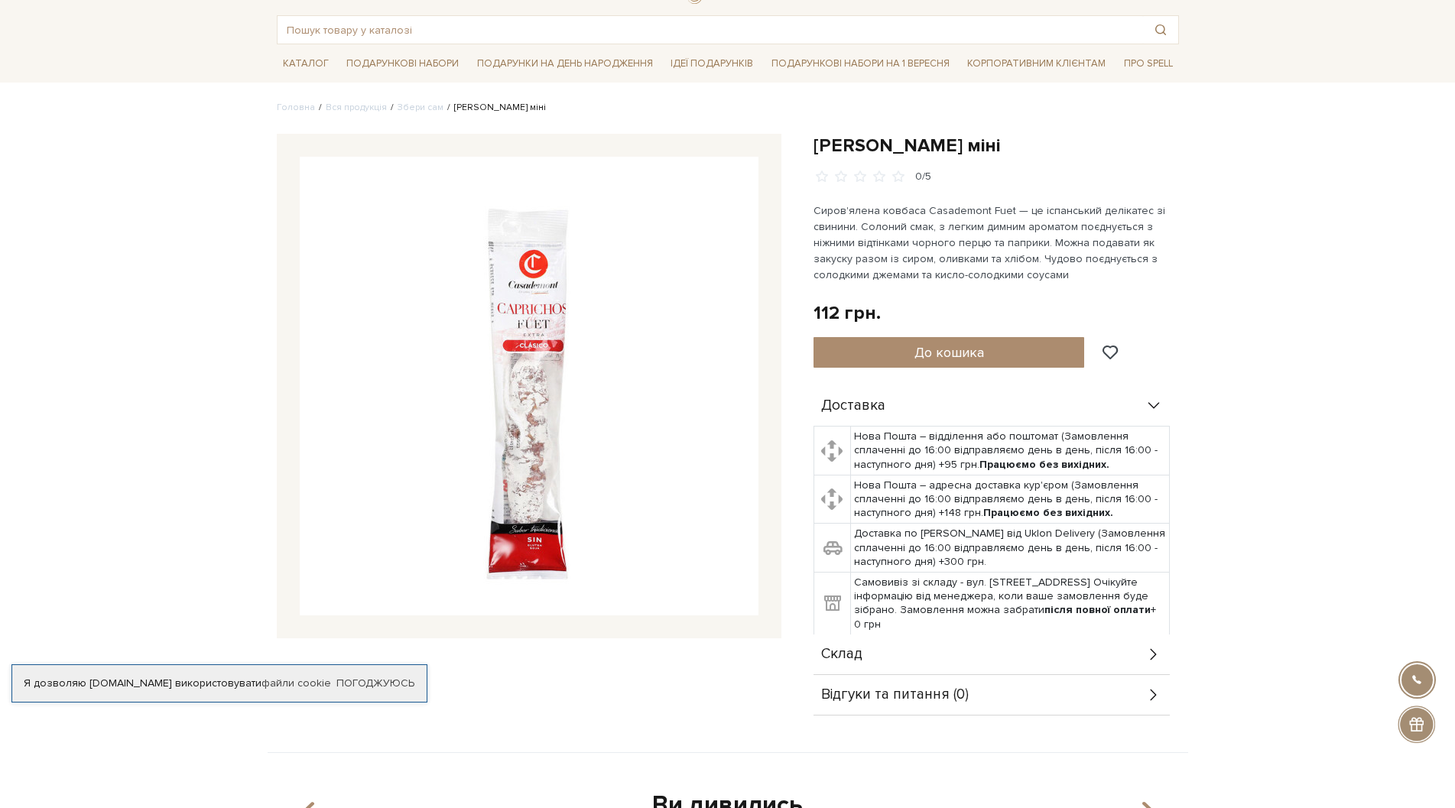
scroll to position [153, 0]
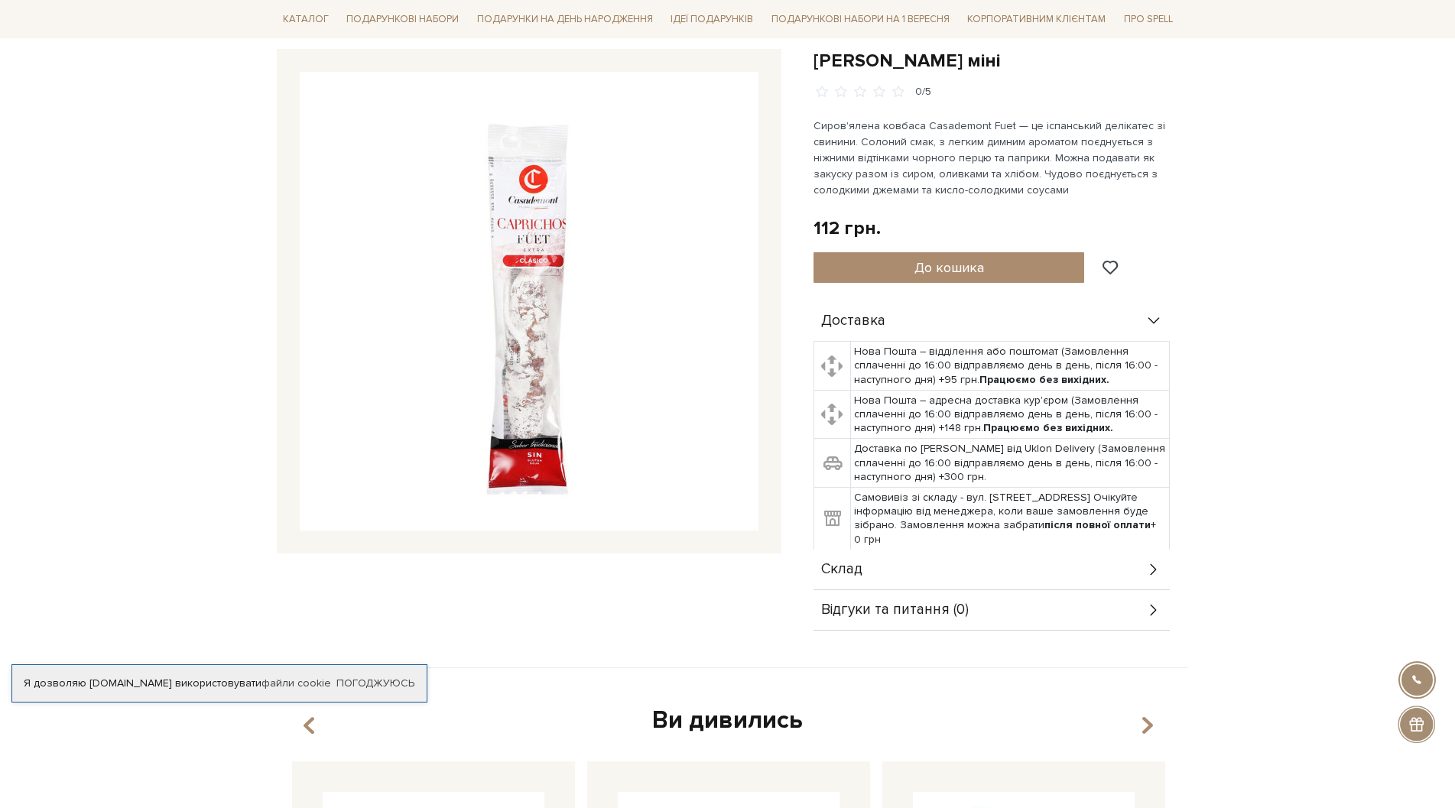
click at [863, 572] on div "Склад" at bounding box center [991, 570] width 356 height 40
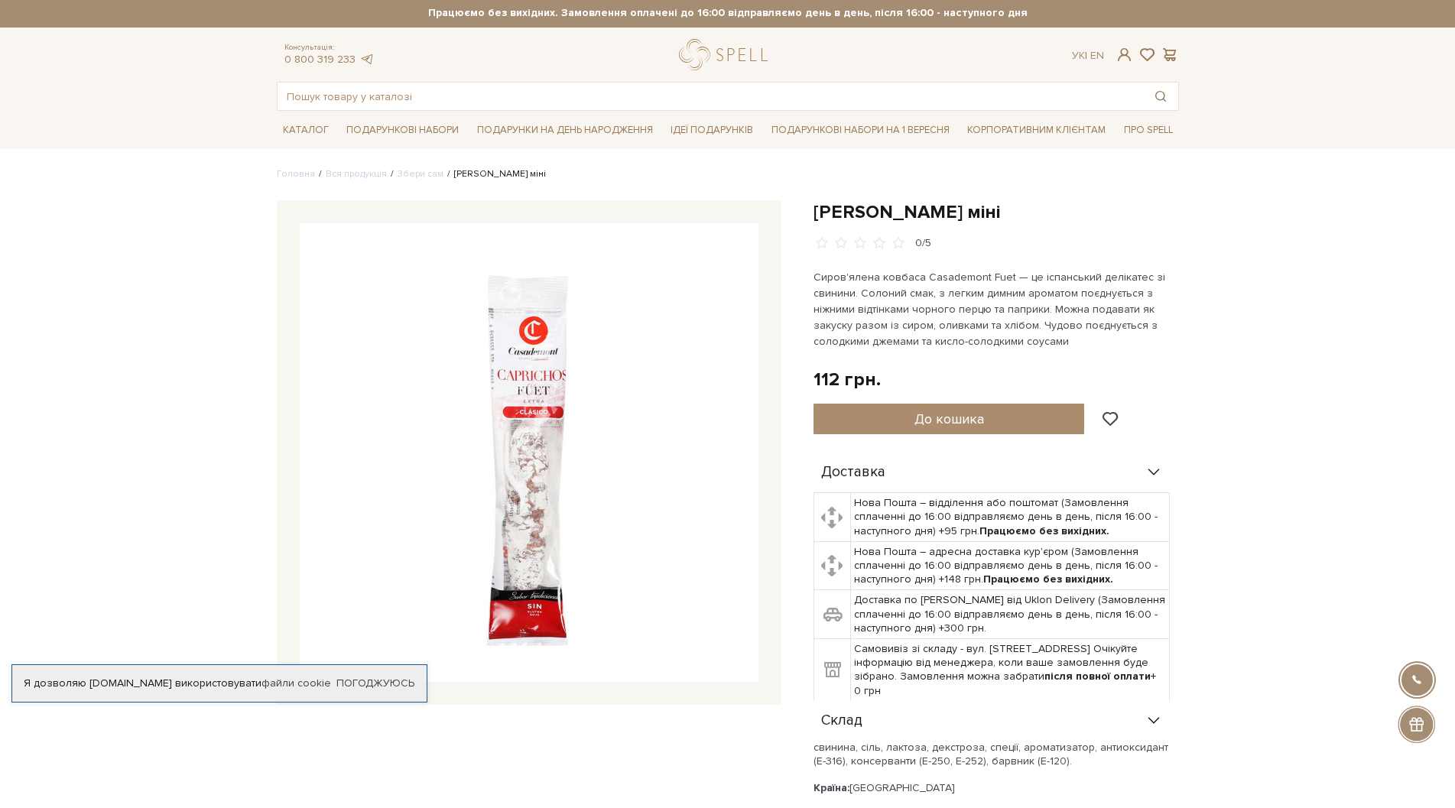
scroll to position [0, 0]
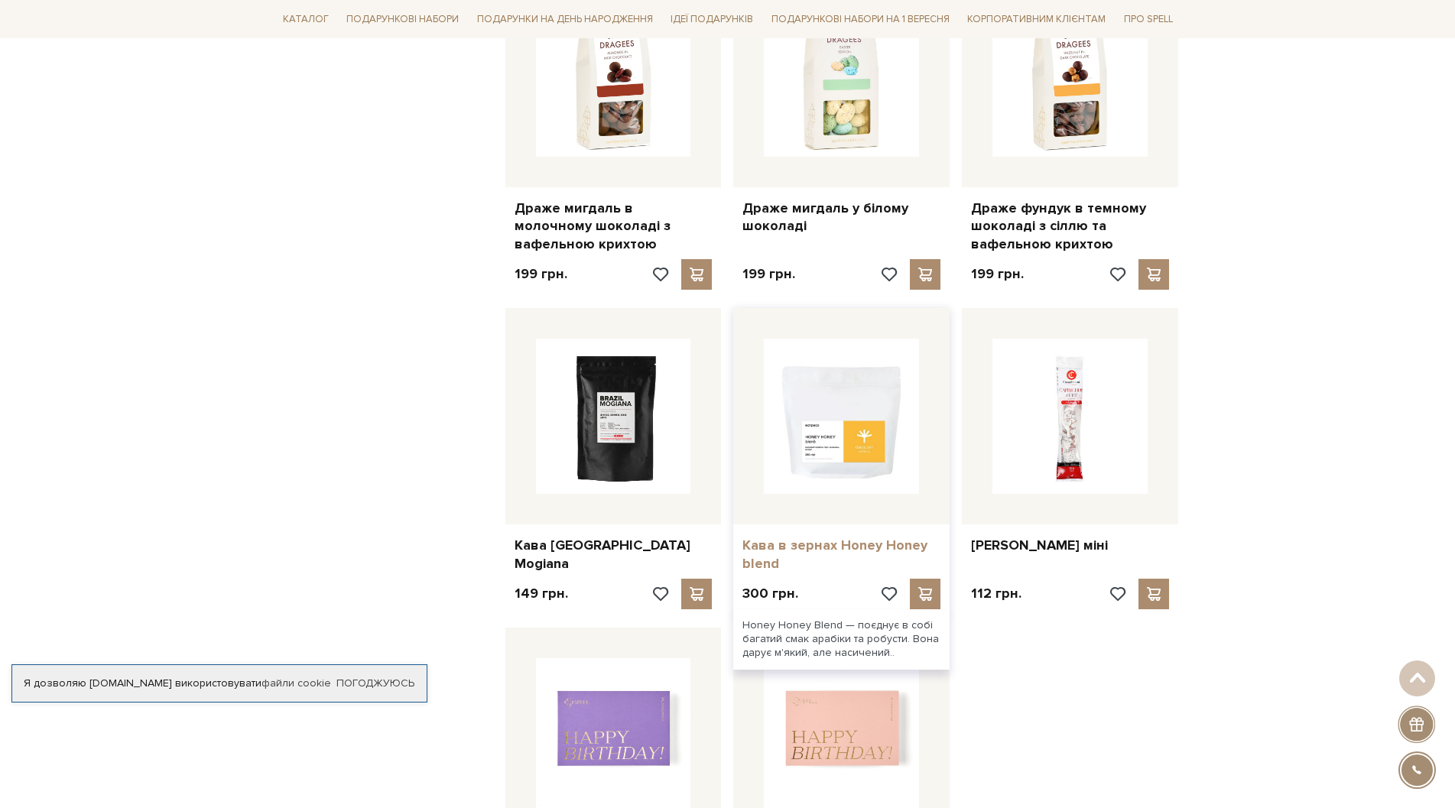
click at [821, 547] on link "Кава в зернах Honey Honey blend" at bounding box center [841, 555] width 198 height 36
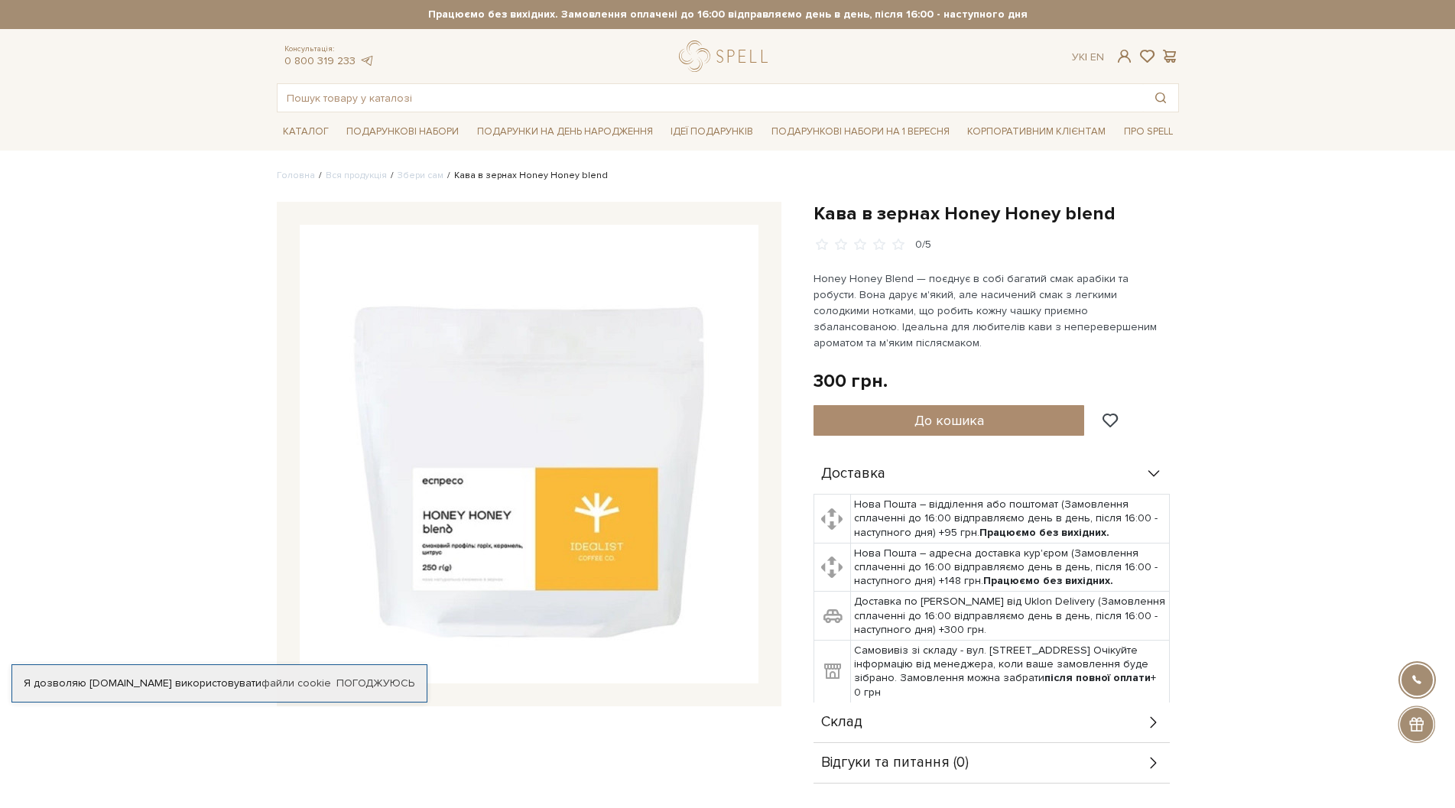
scroll to position [229, 0]
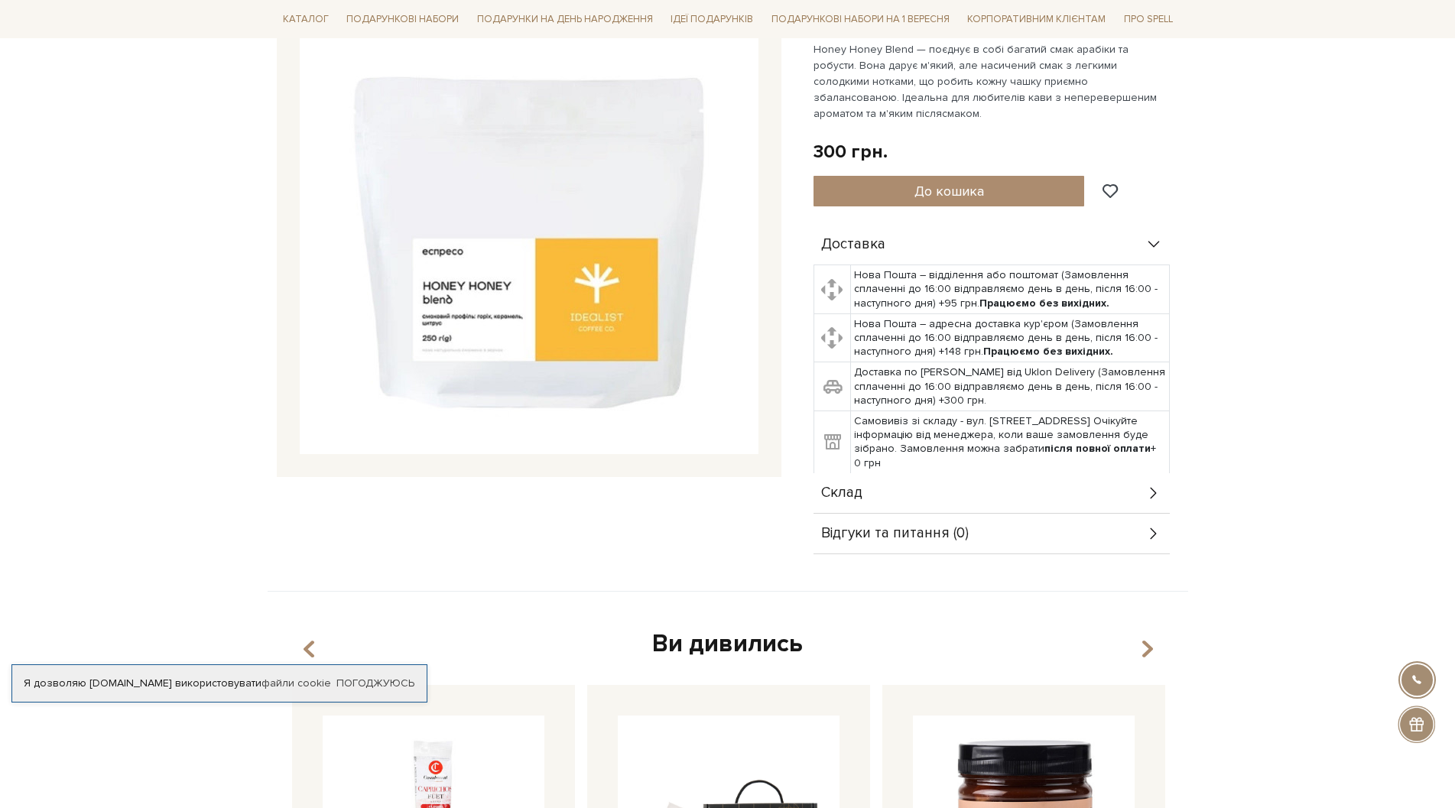
click at [902, 473] on div "Склад" at bounding box center [991, 493] width 356 height 40
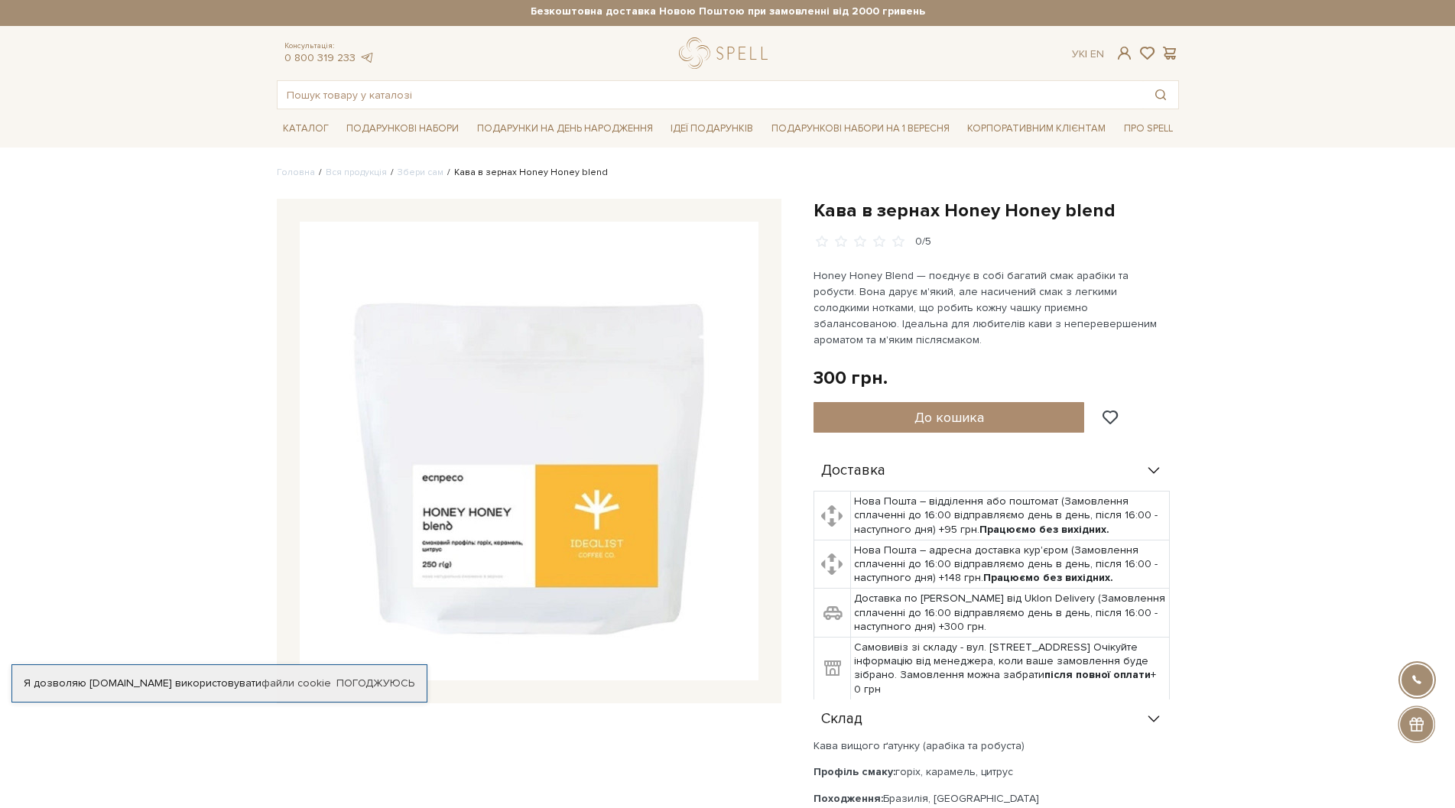
scroll to position [0, 0]
